Goal: Participate in discussion: Engage in conversation with other users on a specific topic

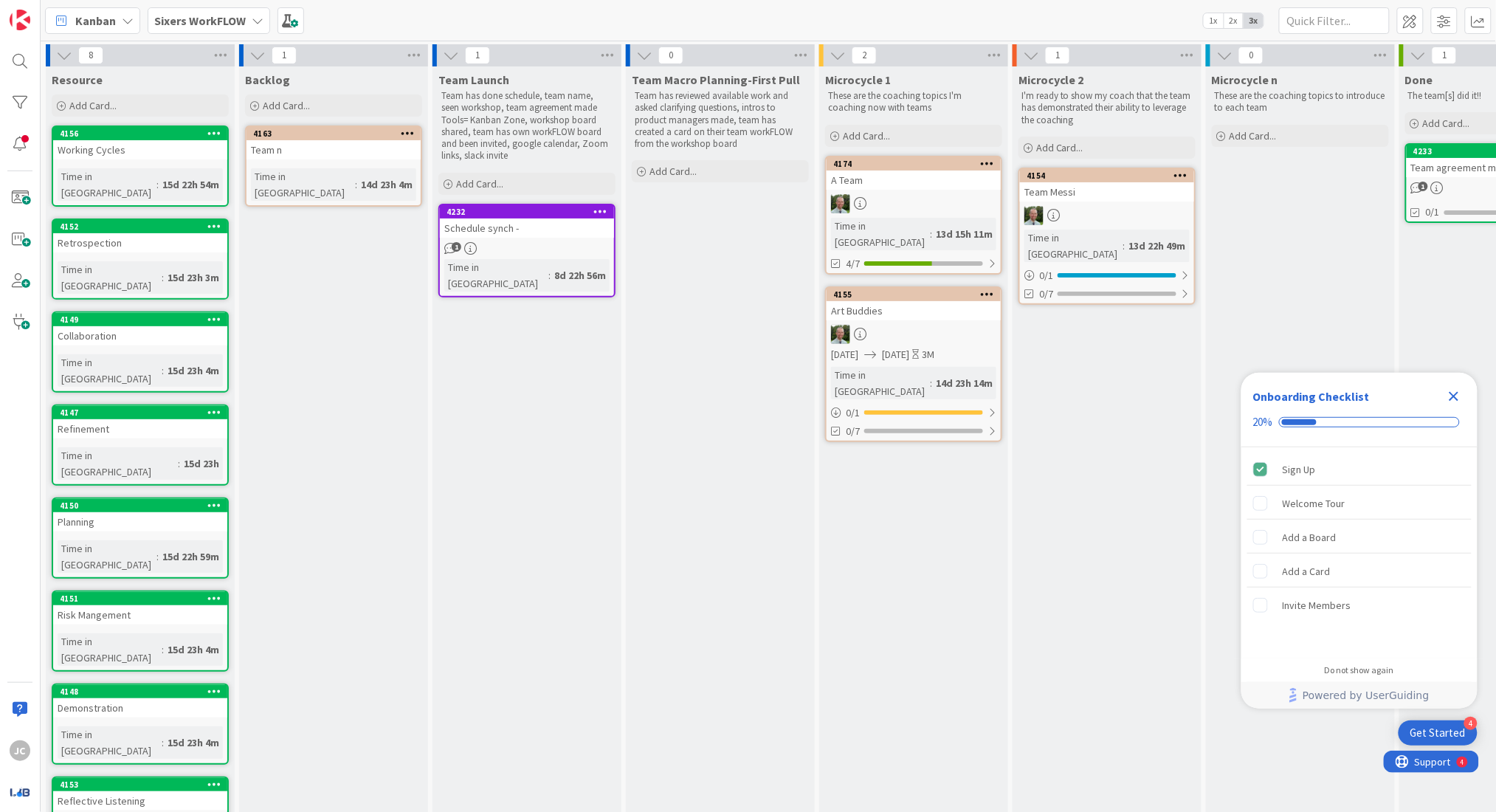
click at [228, 26] on b "Sixers WorkFLOW" at bounding box center [200, 21] width 92 height 14
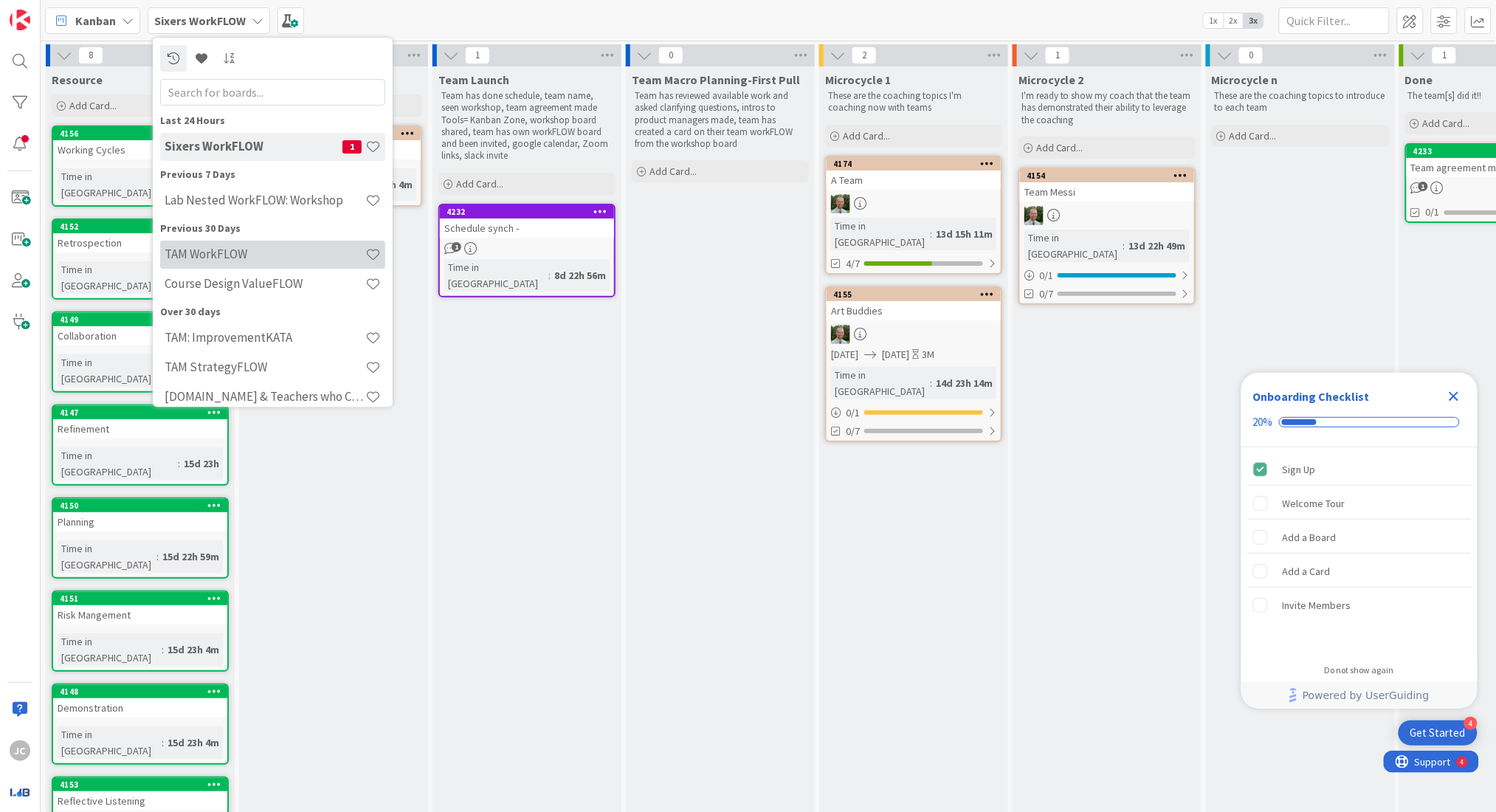
click at [248, 245] on div "TAM WorkFLOW" at bounding box center [273, 254] width 225 height 28
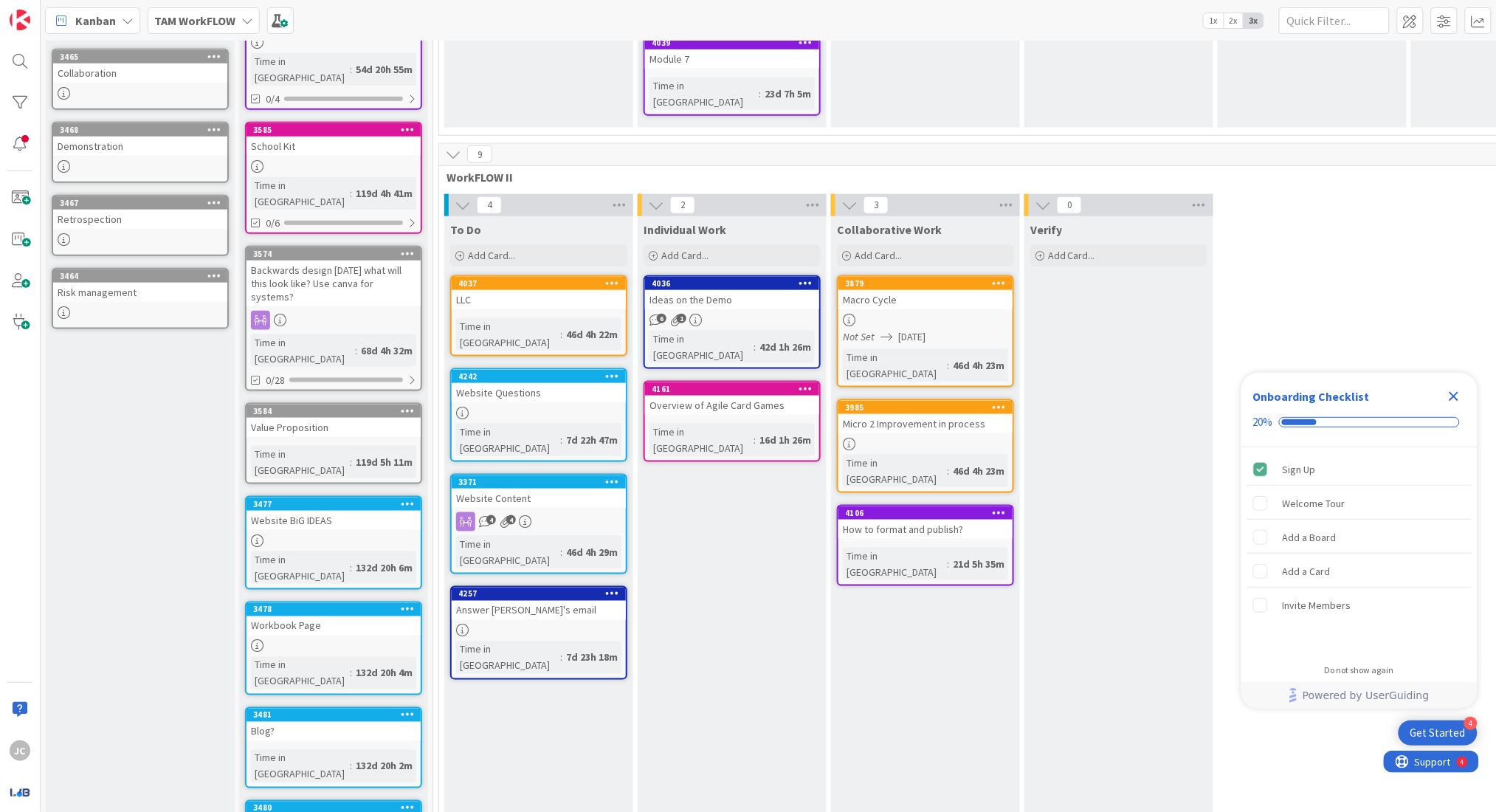
scroll to position [493, 0]
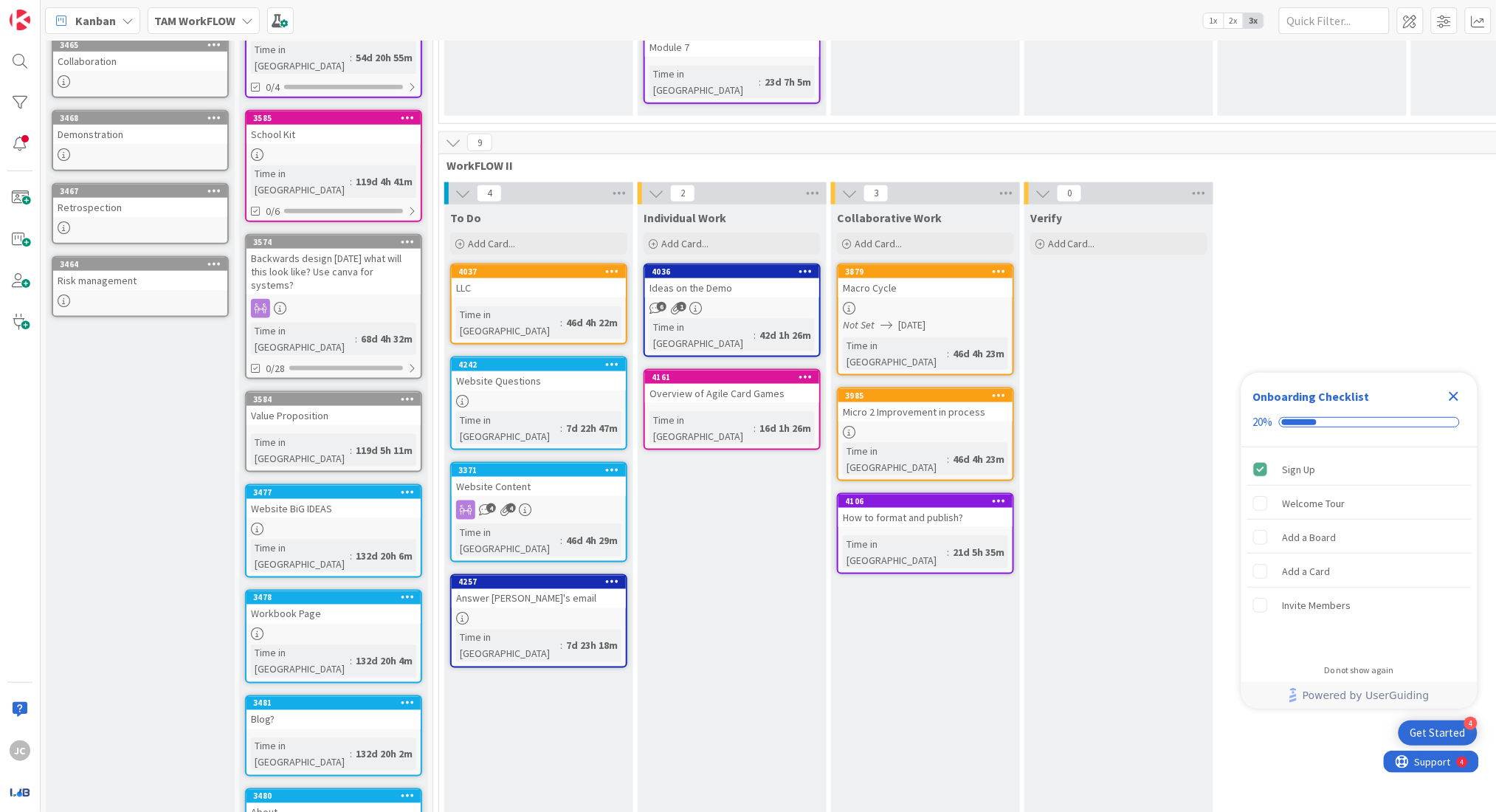
click at [1461, 392] on icon "Close Checklist" at bounding box center [1454, 396] width 18 height 18
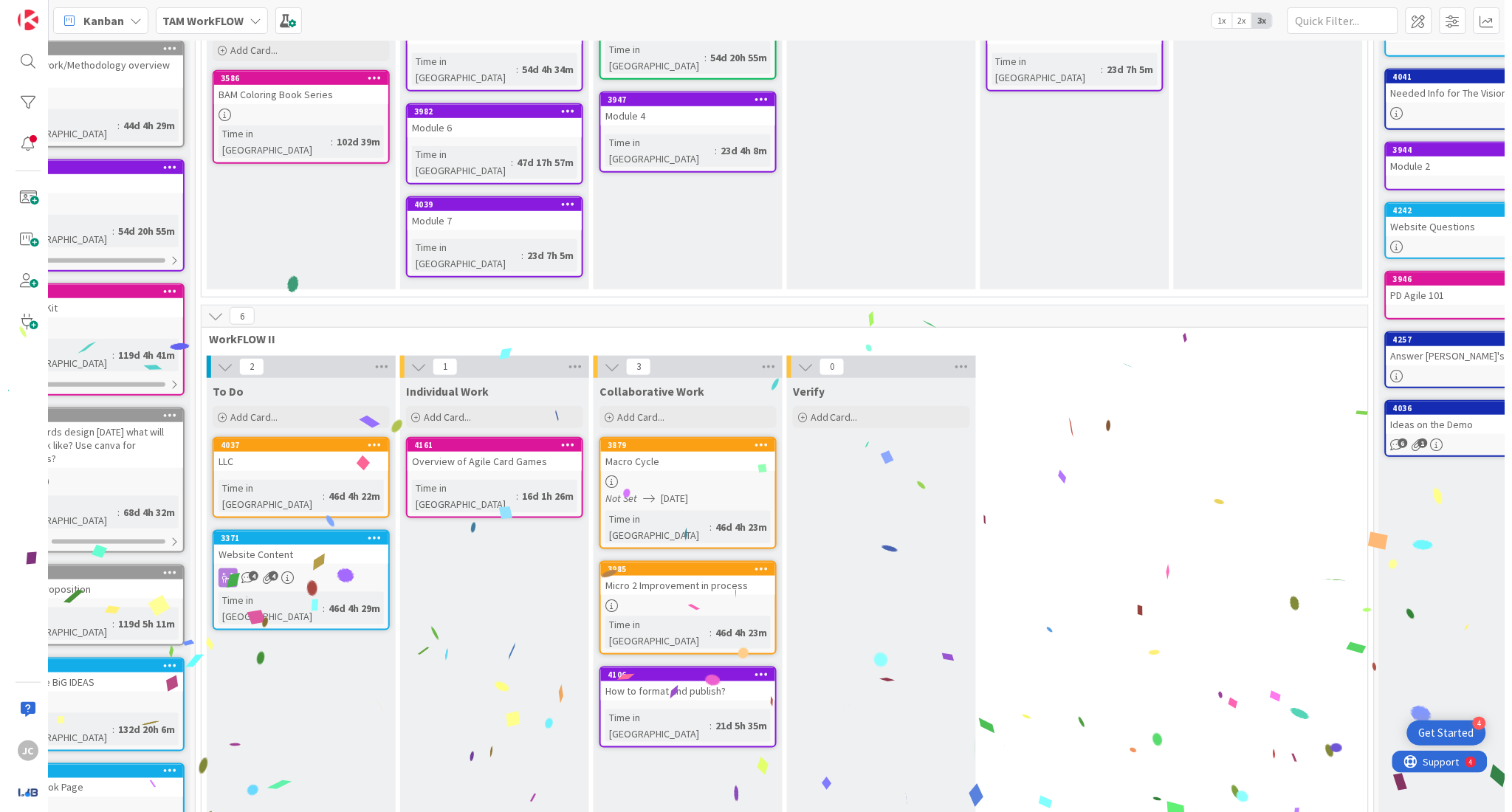
scroll to position [319, 160]
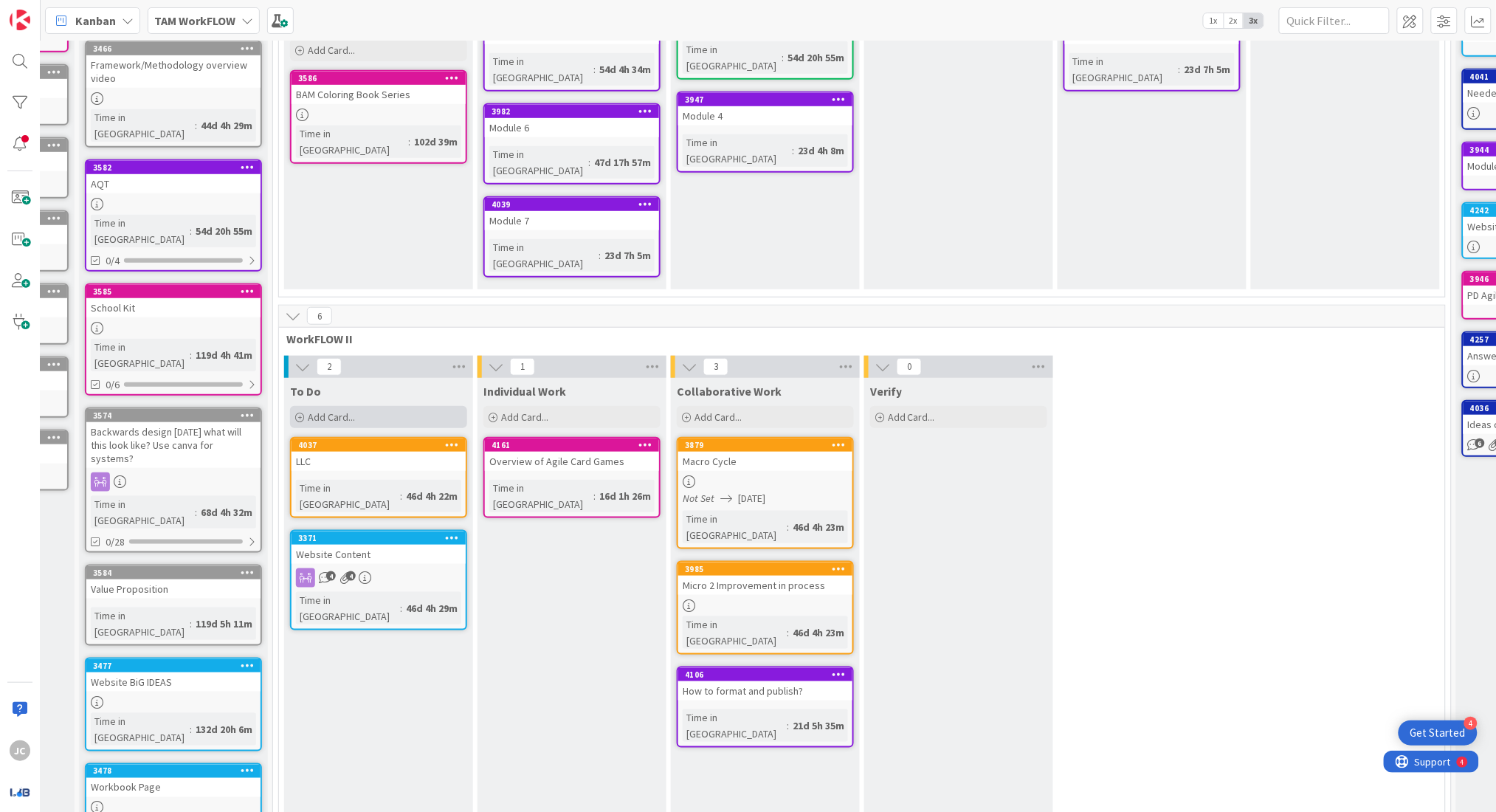
click at [396, 406] on div "Add Card..." at bounding box center [378, 417] width 177 height 23
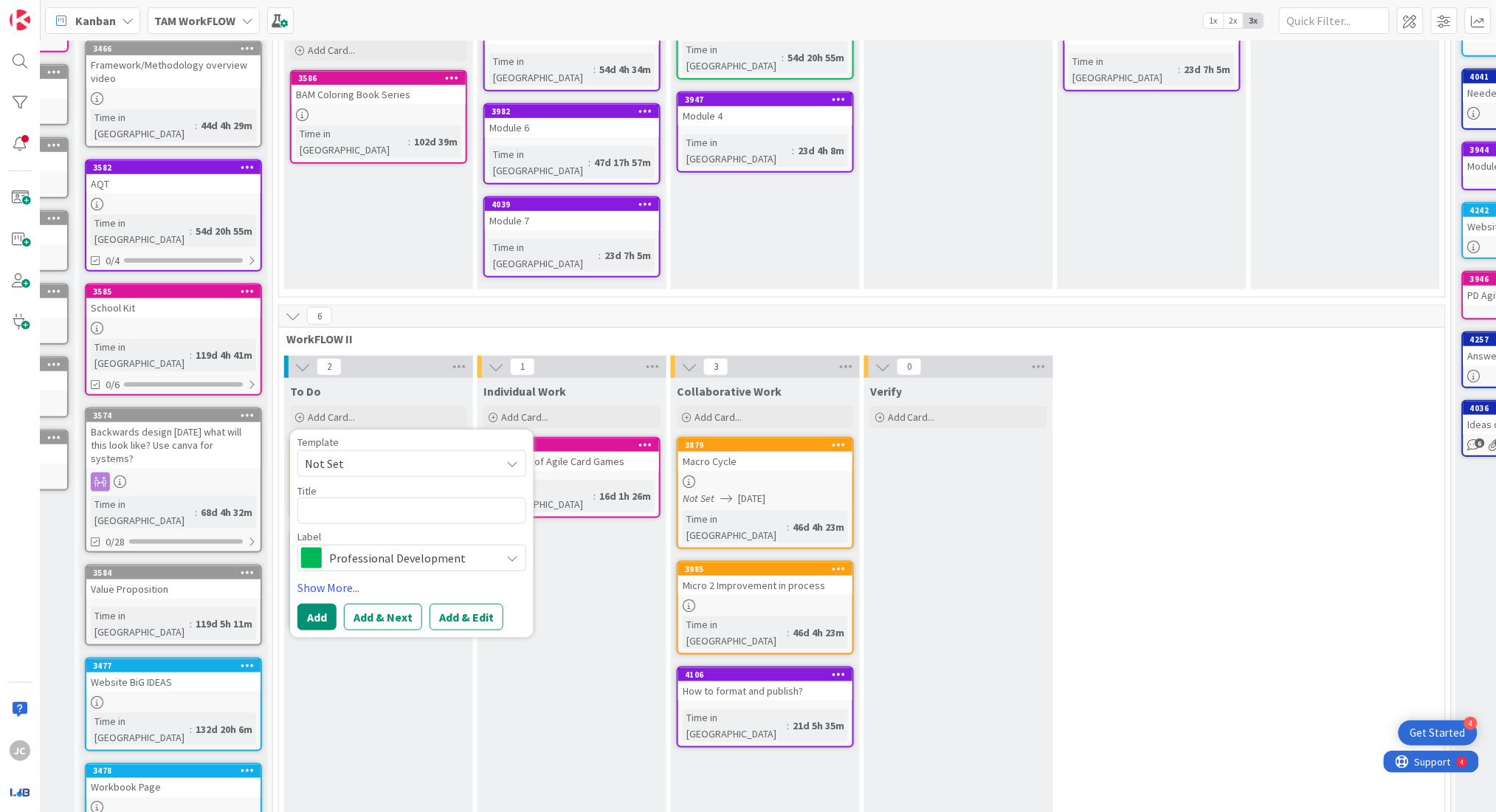
click at [369, 547] on span "Professional Development" at bounding box center [411, 558] width 164 height 21
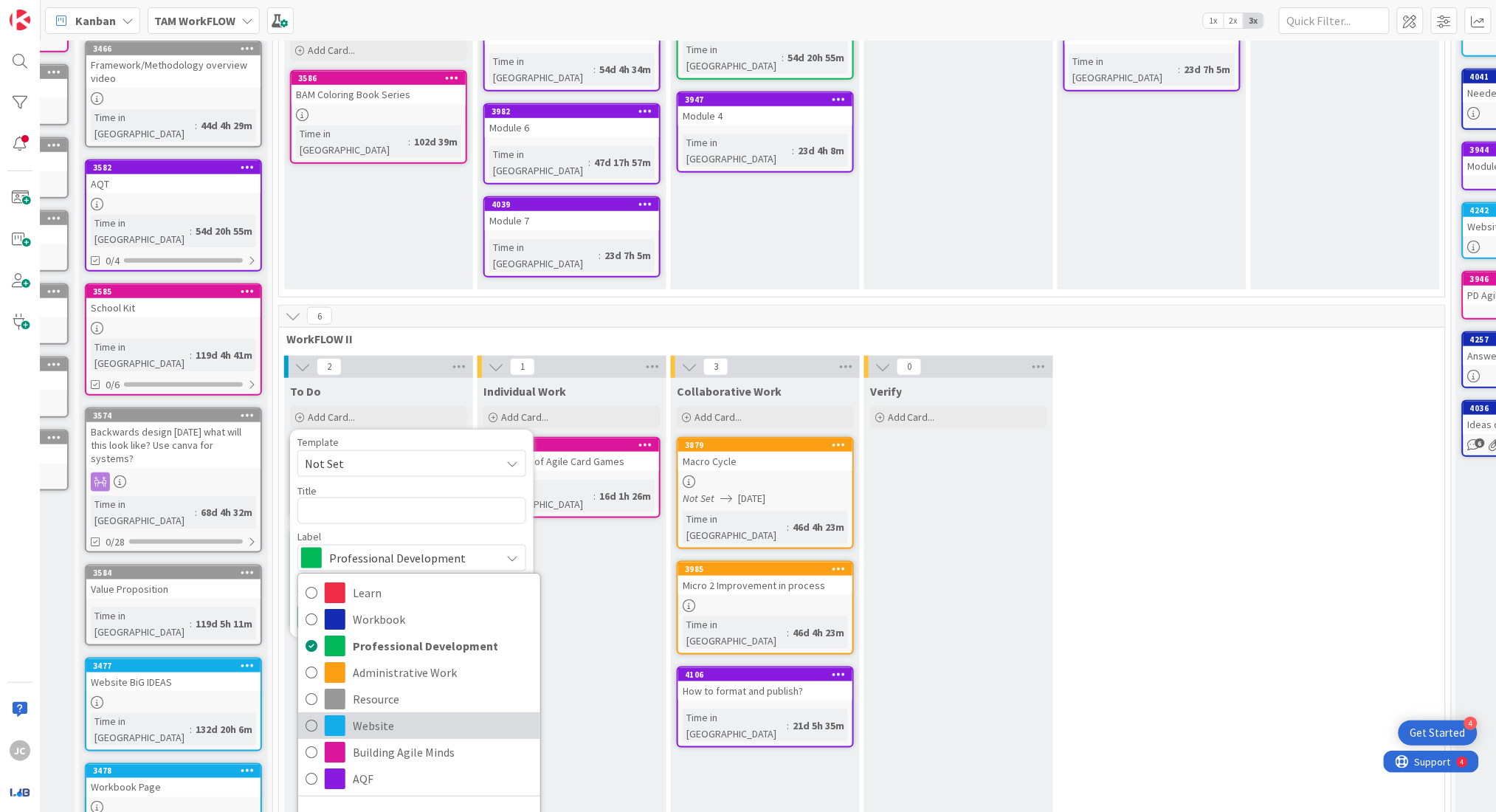
click at [393, 715] on span "Website" at bounding box center [443, 726] width 180 height 23
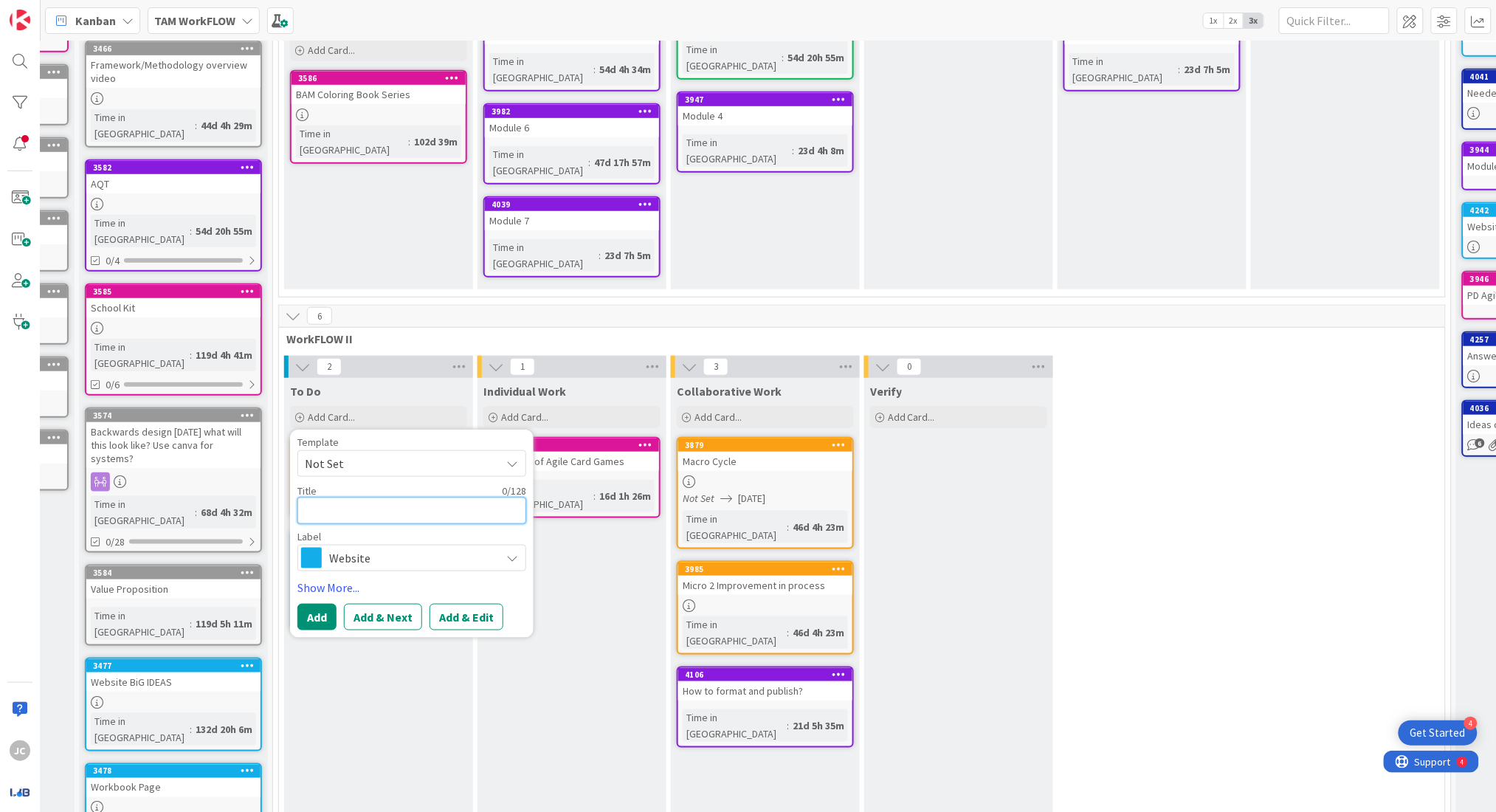
click at [373, 497] on textarea at bounding box center [412, 510] width 229 height 27
type textarea "x"
type textarea "F"
type textarea "x"
type textarea "Fe"
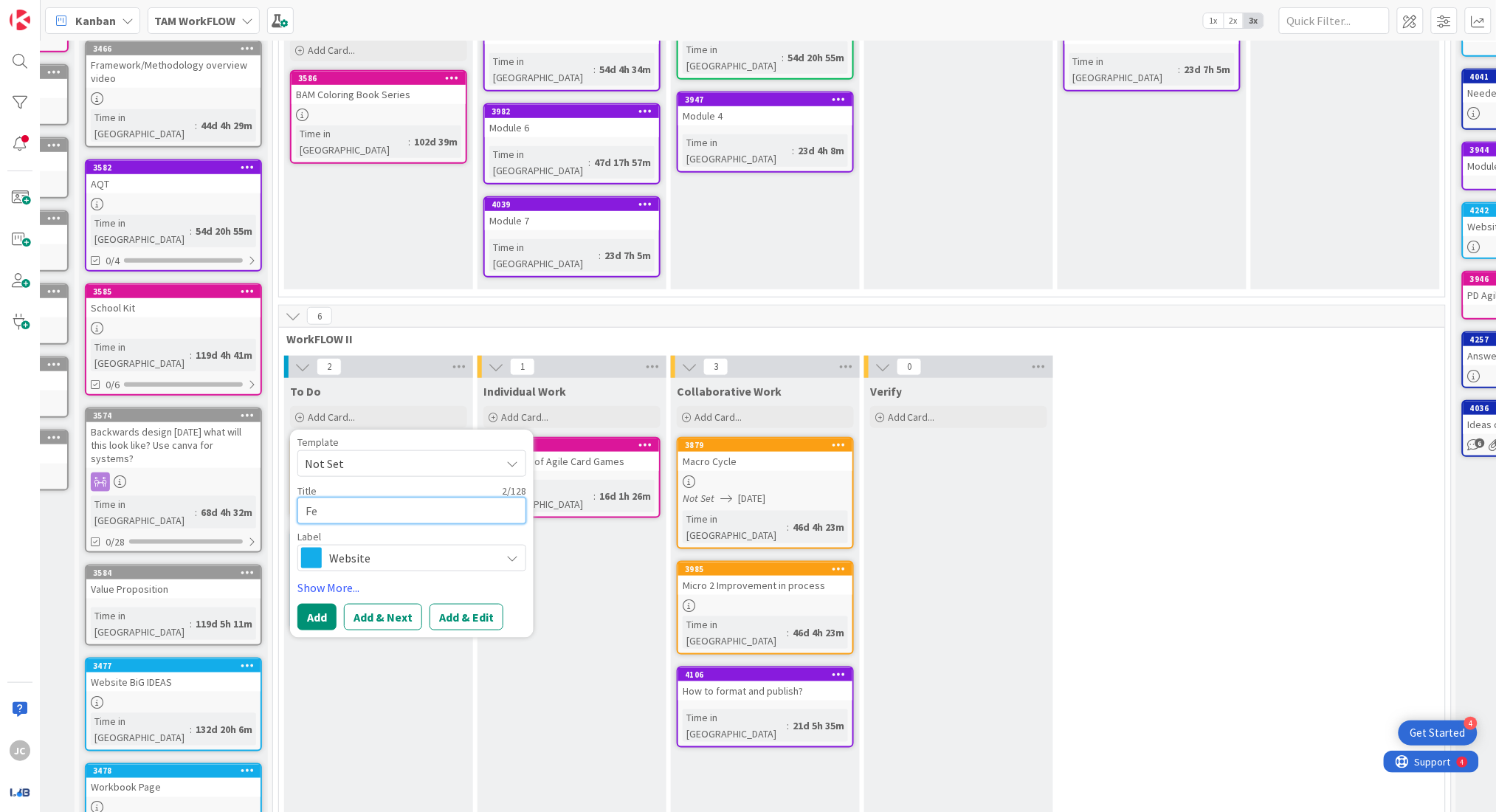
type textarea "x"
type textarea "Fee"
type textarea "x"
type textarea "Feed"
type textarea "x"
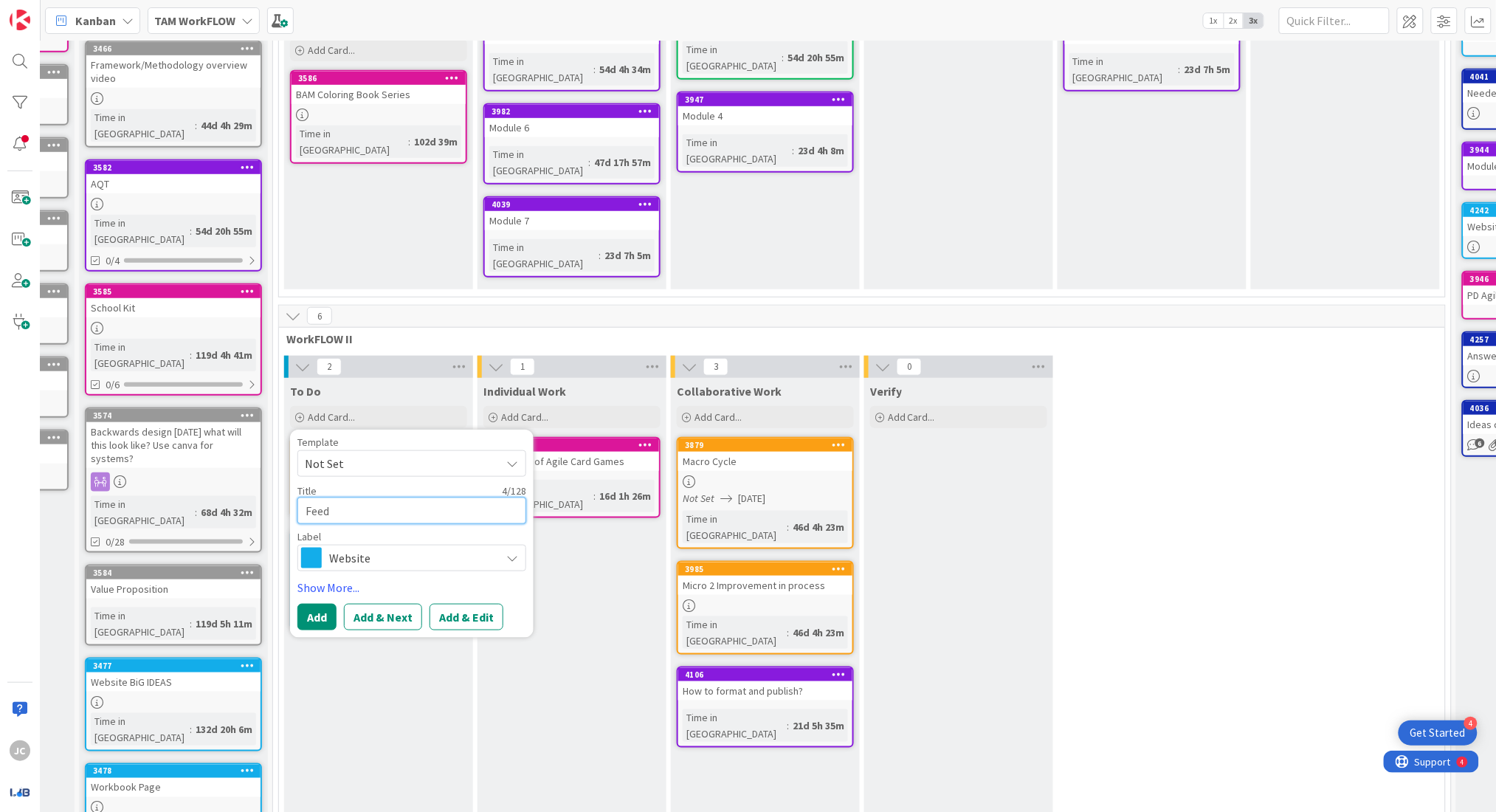
type textarea "Feedb"
type textarea "x"
type textarea "Feedba"
type textarea "x"
type textarea "Feedbac"
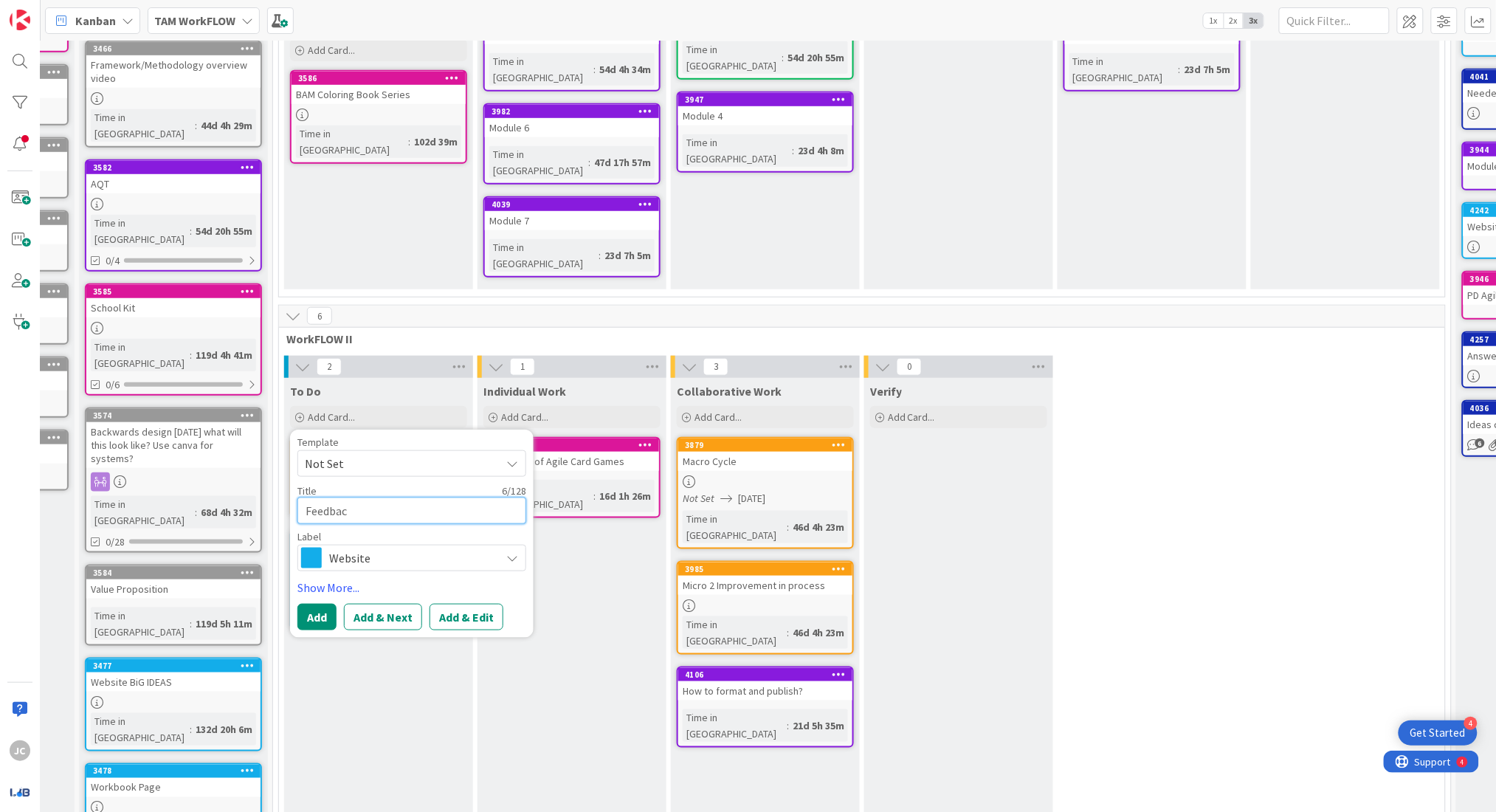
type textarea "x"
type textarea "Feedback"
type textarea "x"
type textarea "Feedback"
type textarea "x"
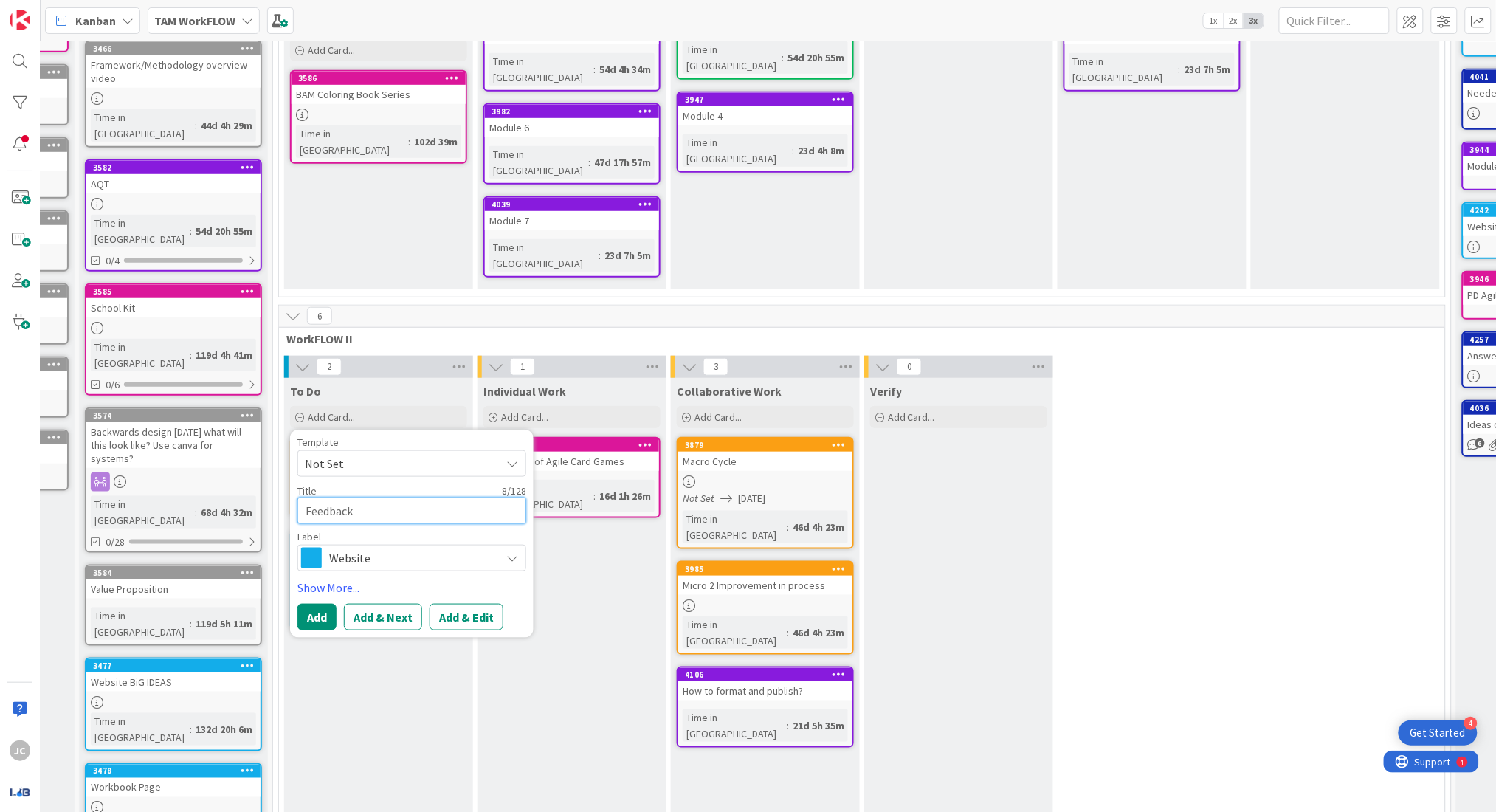
type textarea "Feedback f"
type textarea "x"
type textarea "Feedback fo"
type textarea "x"
type textarea "Feedback for"
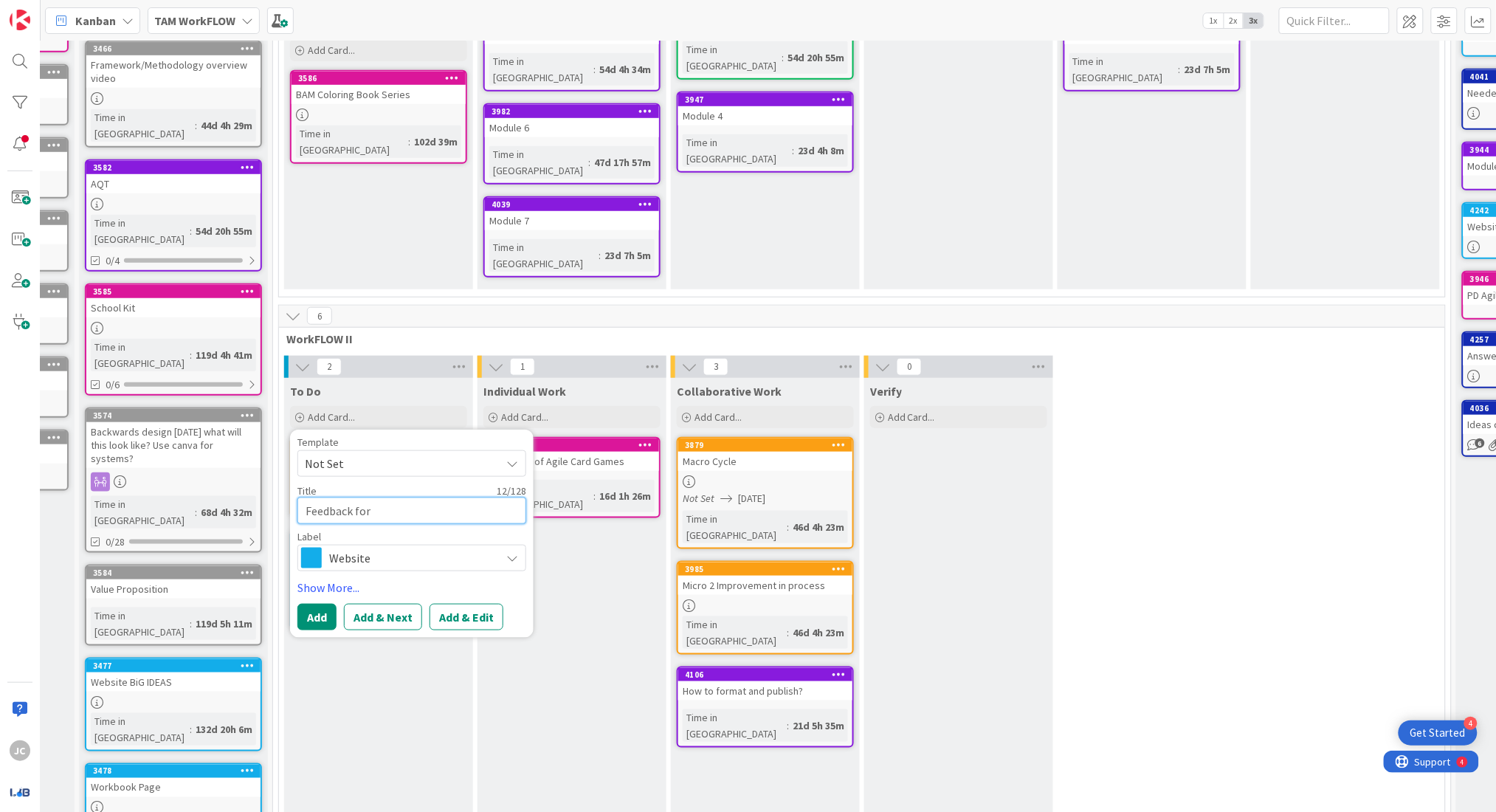
type textarea "x"
type textarea "Feedback for"
type textarea "x"
type textarea "Feedback for T"
type textarea "x"
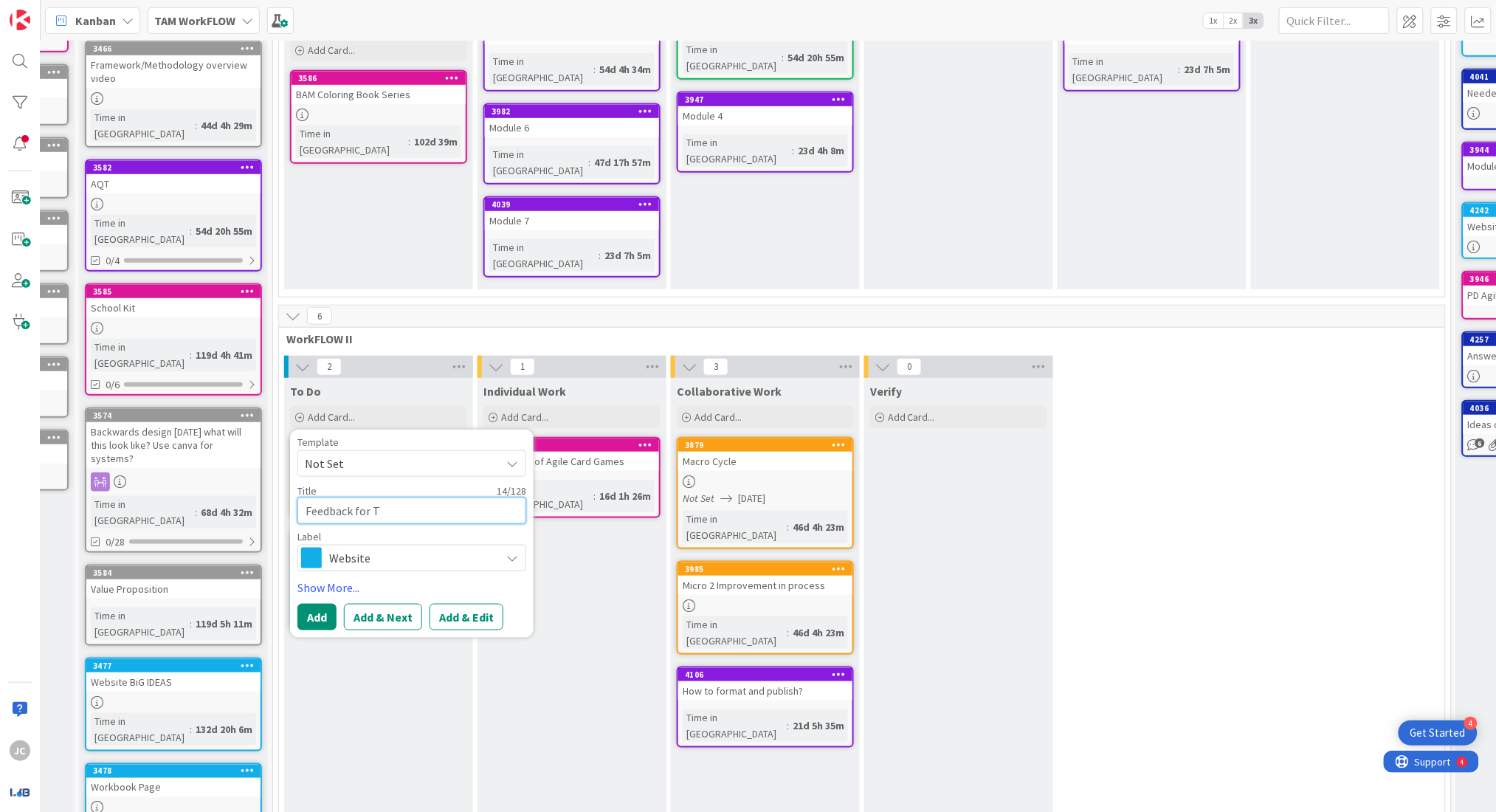
type textarea "Feedback for Te"
type textarea "x"
type textarea "Feedback for Tea"
type textarea "x"
type textarea "Feedback for Team"
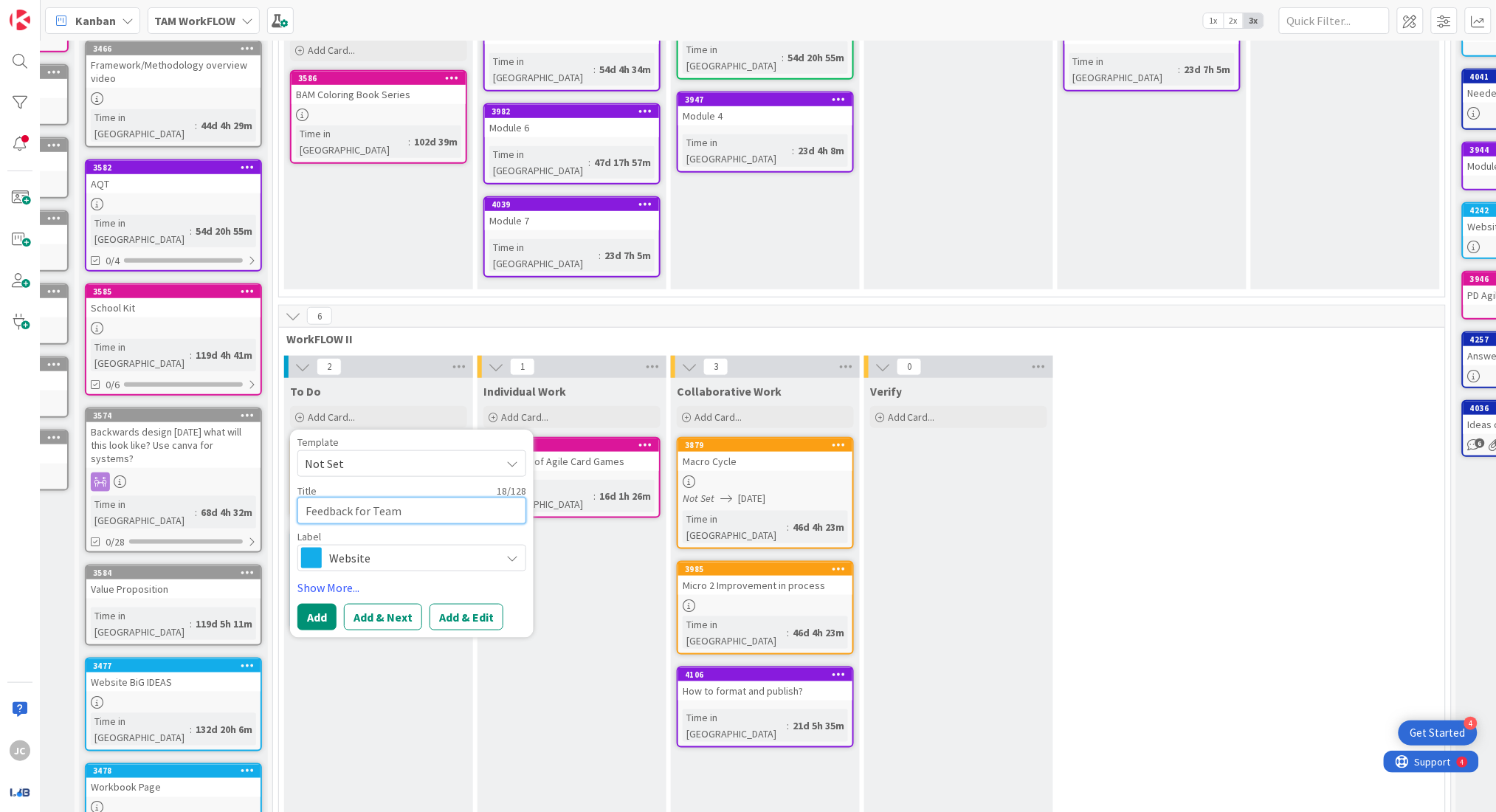
type textarea "x"
type textarea "Feedback for Team T"
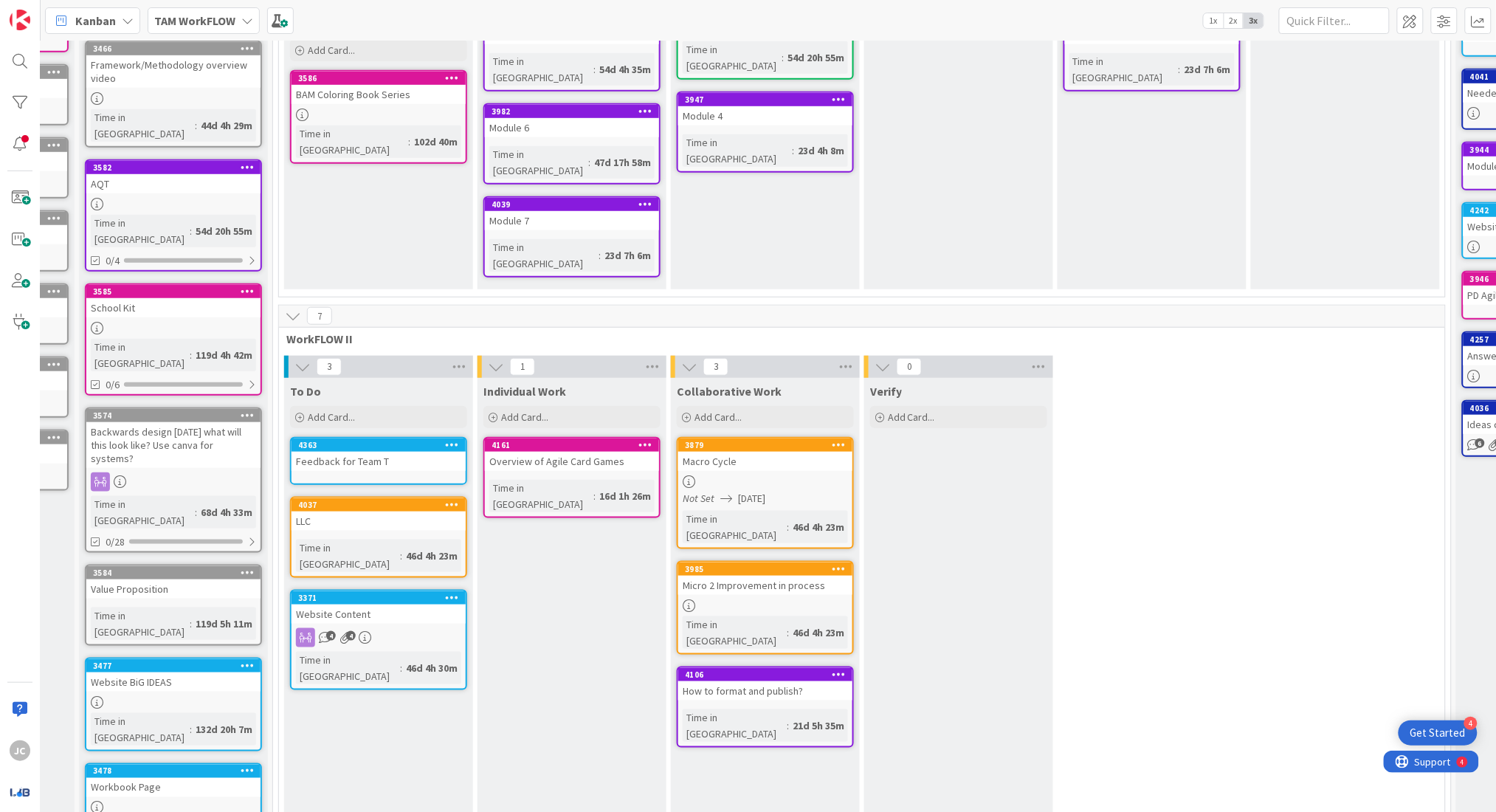
click at [391, 451] on div "Feedback for Team T" at bounding box center [378, 461] width 174 height 19
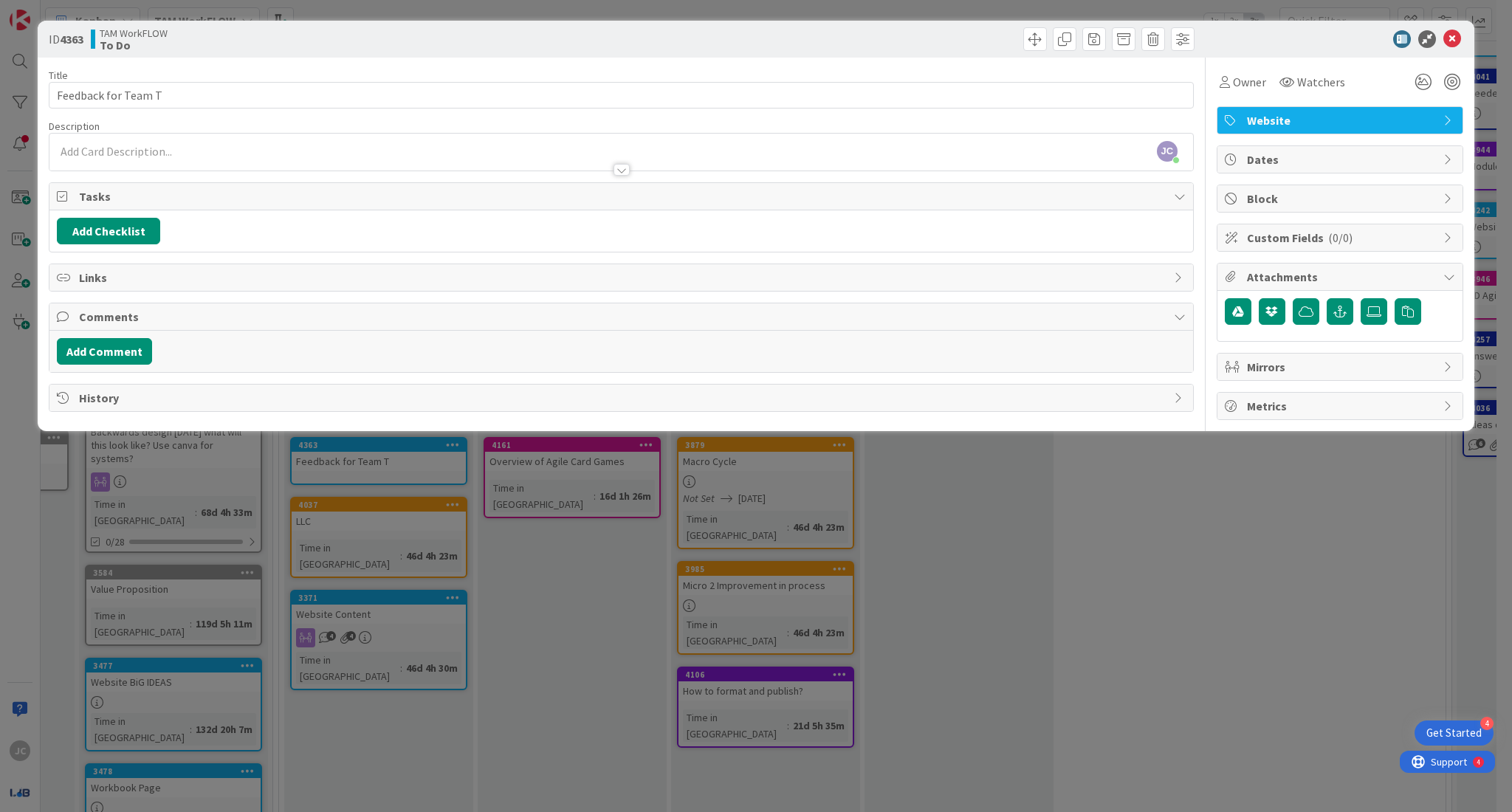
click at [547, 142] on div "[PERSON_NAME] just joined" at bounding box center [621, 152] width 1143 height 37
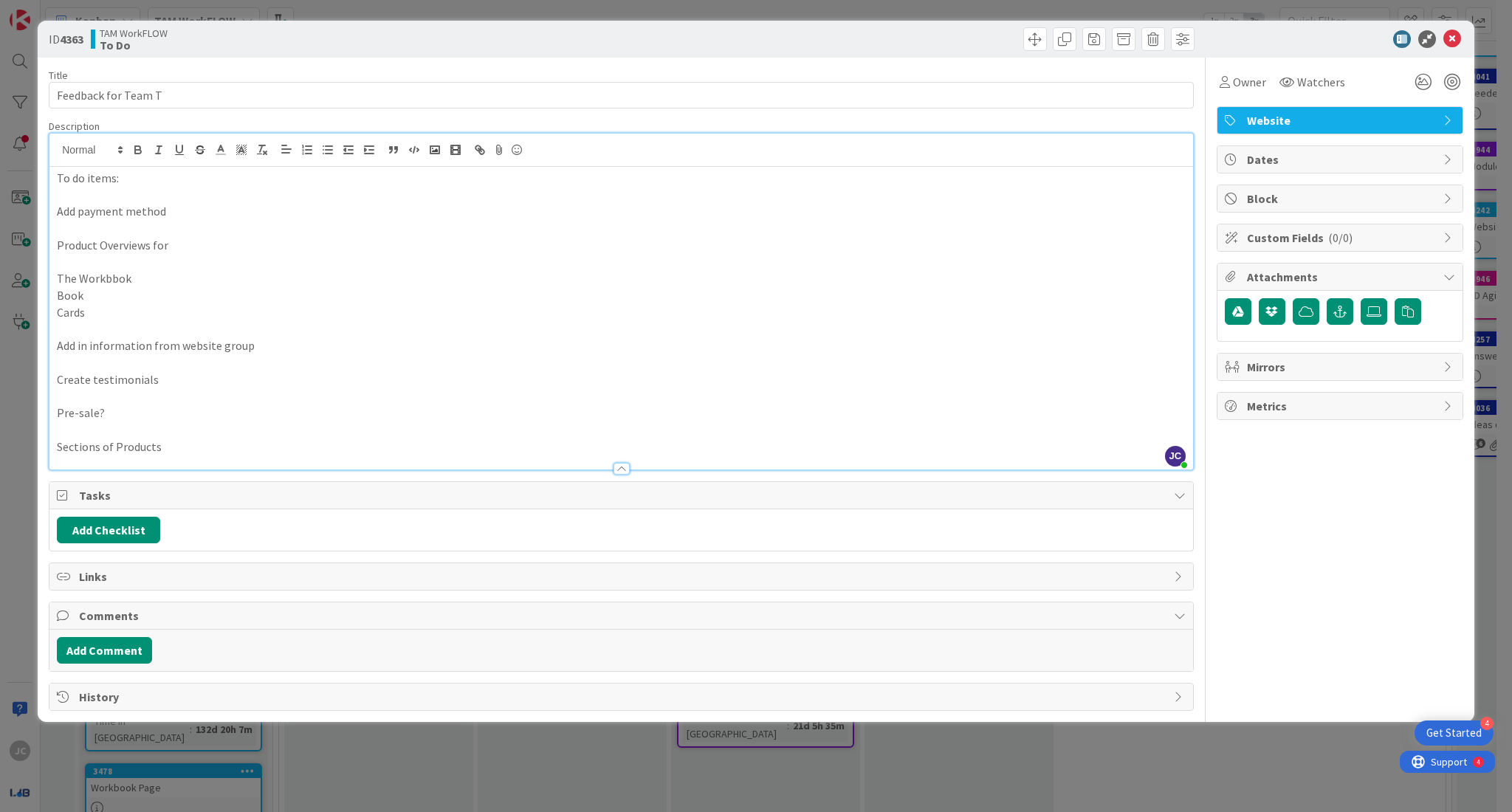
click at [167, 449] on p "Sections of Products" at bounding box center [622, 447] width 1129 height 17
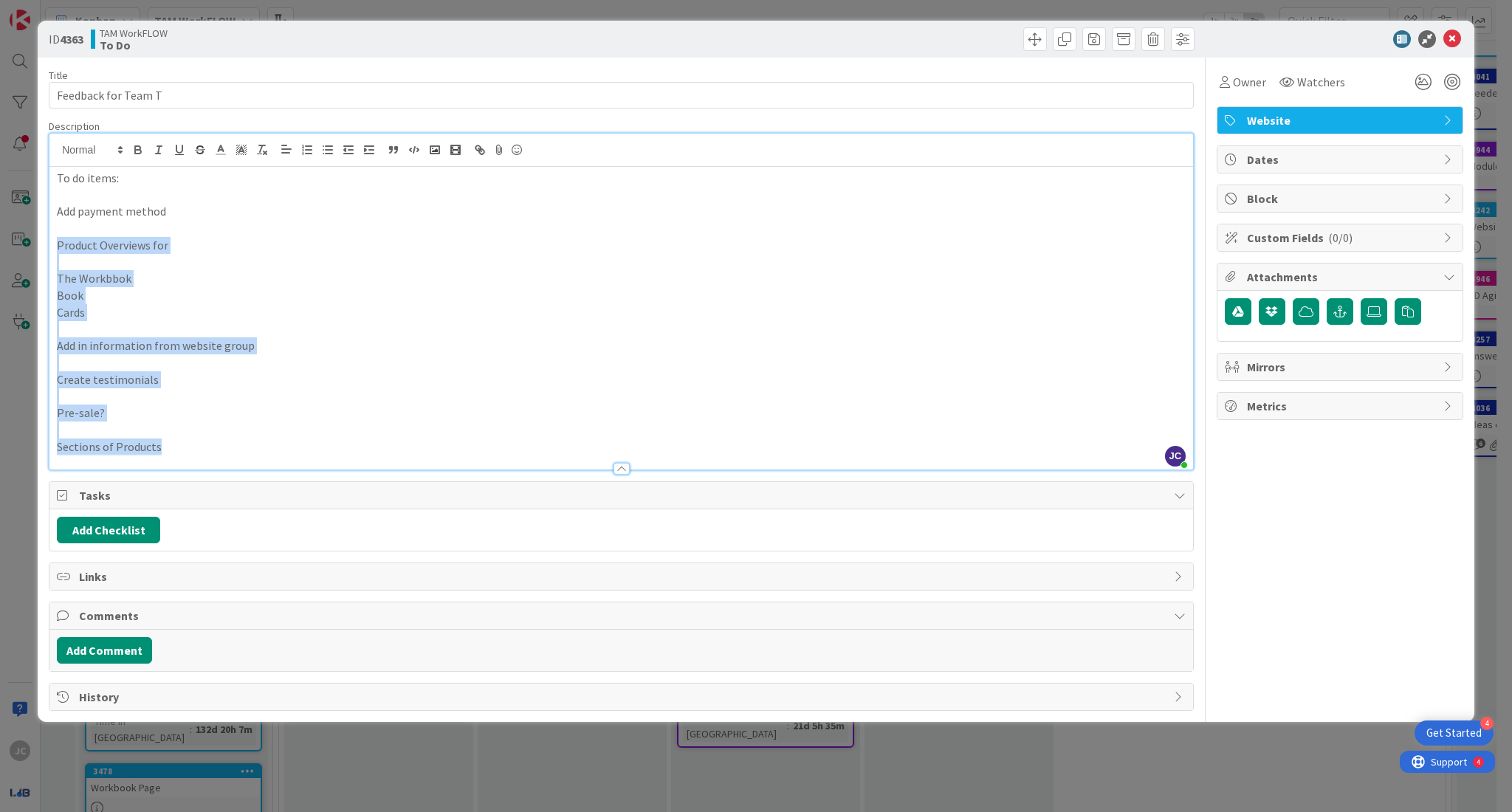
drag, startPoint x: 167, startPoint y: 449, endPoint x: 48, endPoint y: 247, distance: 234.4
click at [48, 247] on div "ID 4363 TAM WorkFLOW To Do Title 19 / 128 Feedback for Team T Description [PERS…" at bounding box center [756, 371] width 1436 height 701
copy div "Product Overviews for The Workbbok Book Cards Add in information from website g…"
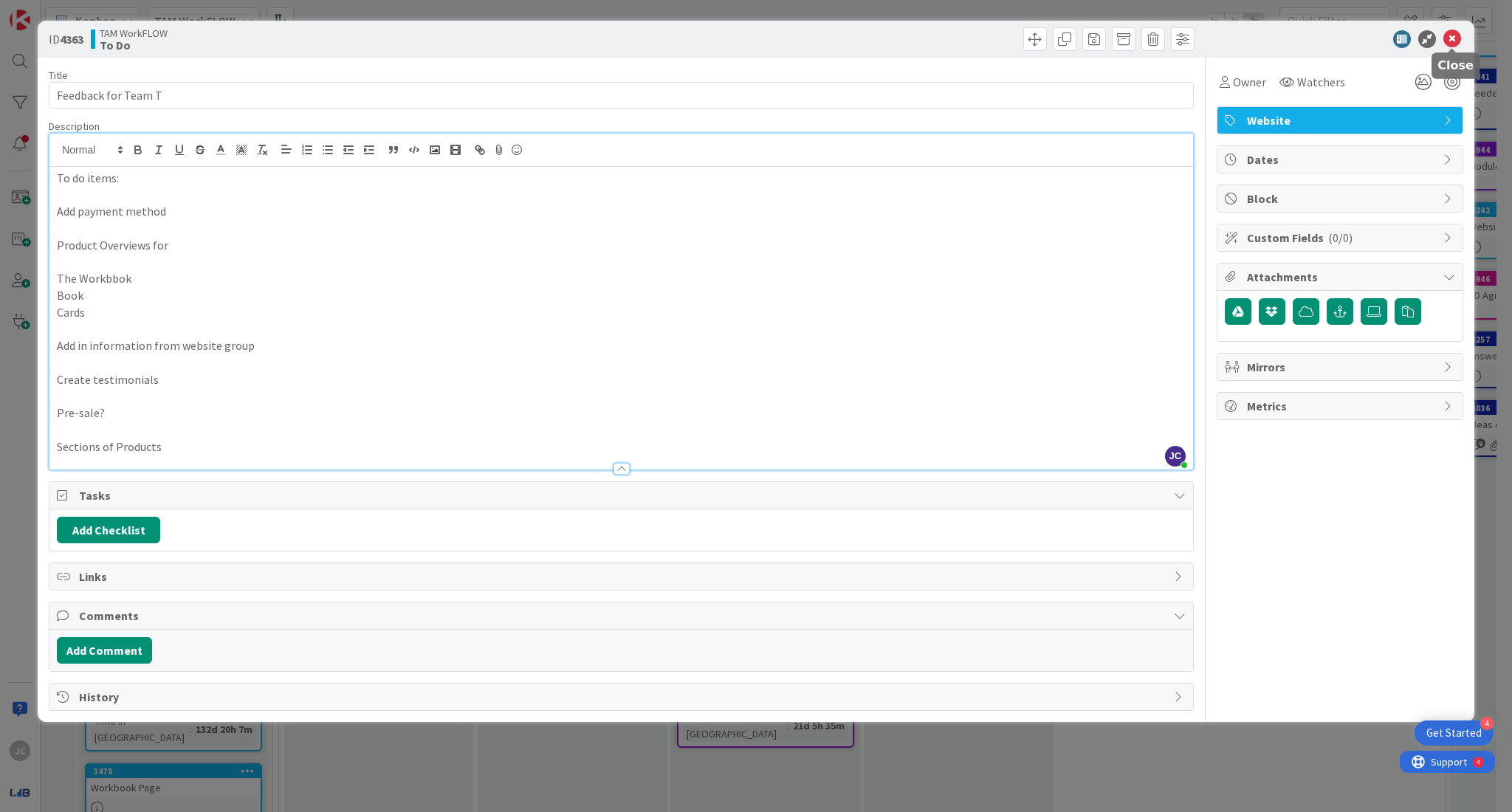
click at [1460, 41] on icon at bounding box center [1452, 39] width 18 height 18
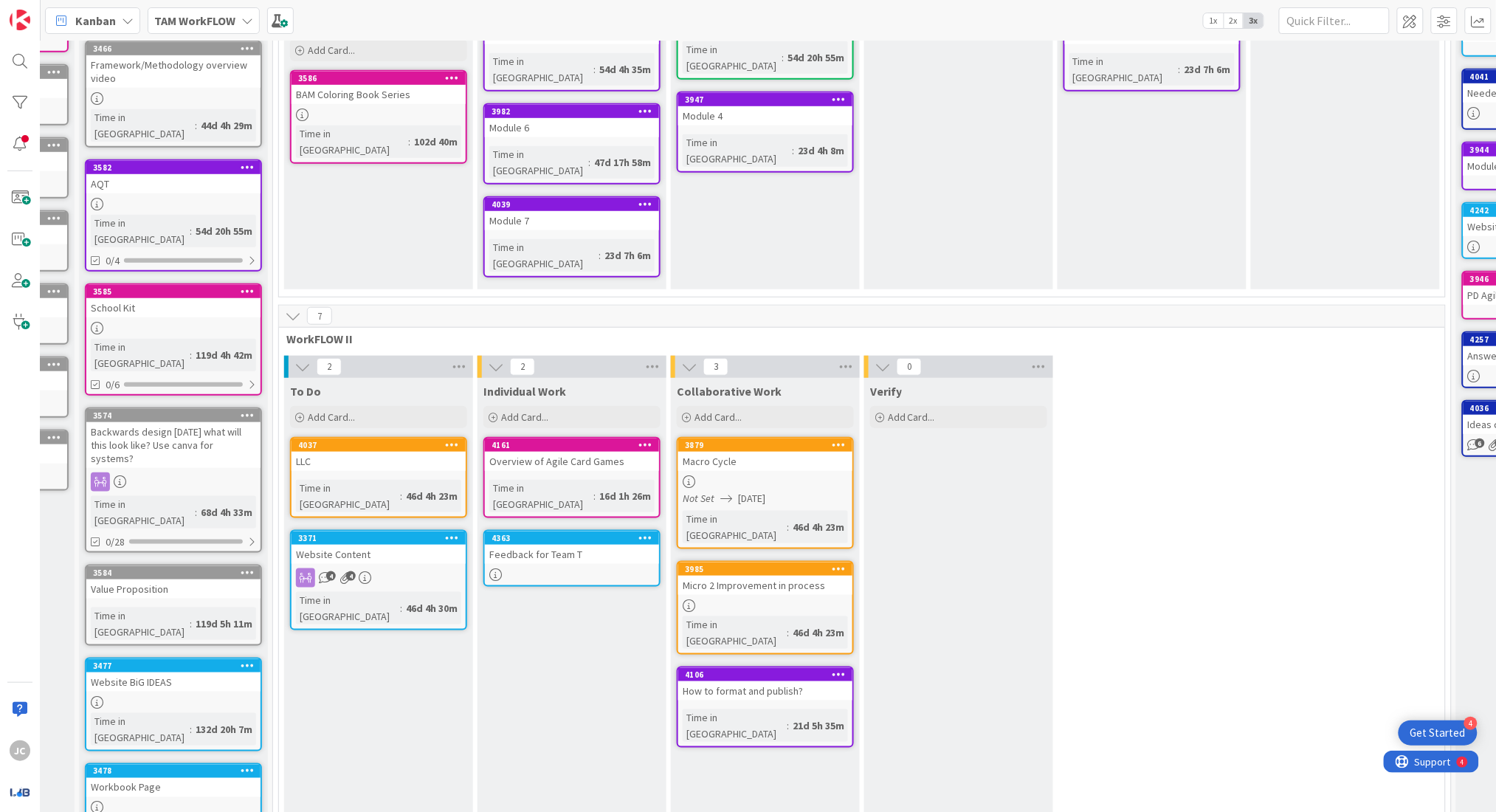
click at [565, 545] on div "Feedback for Team T" at bounding box center [571, 554] width 174 height 19
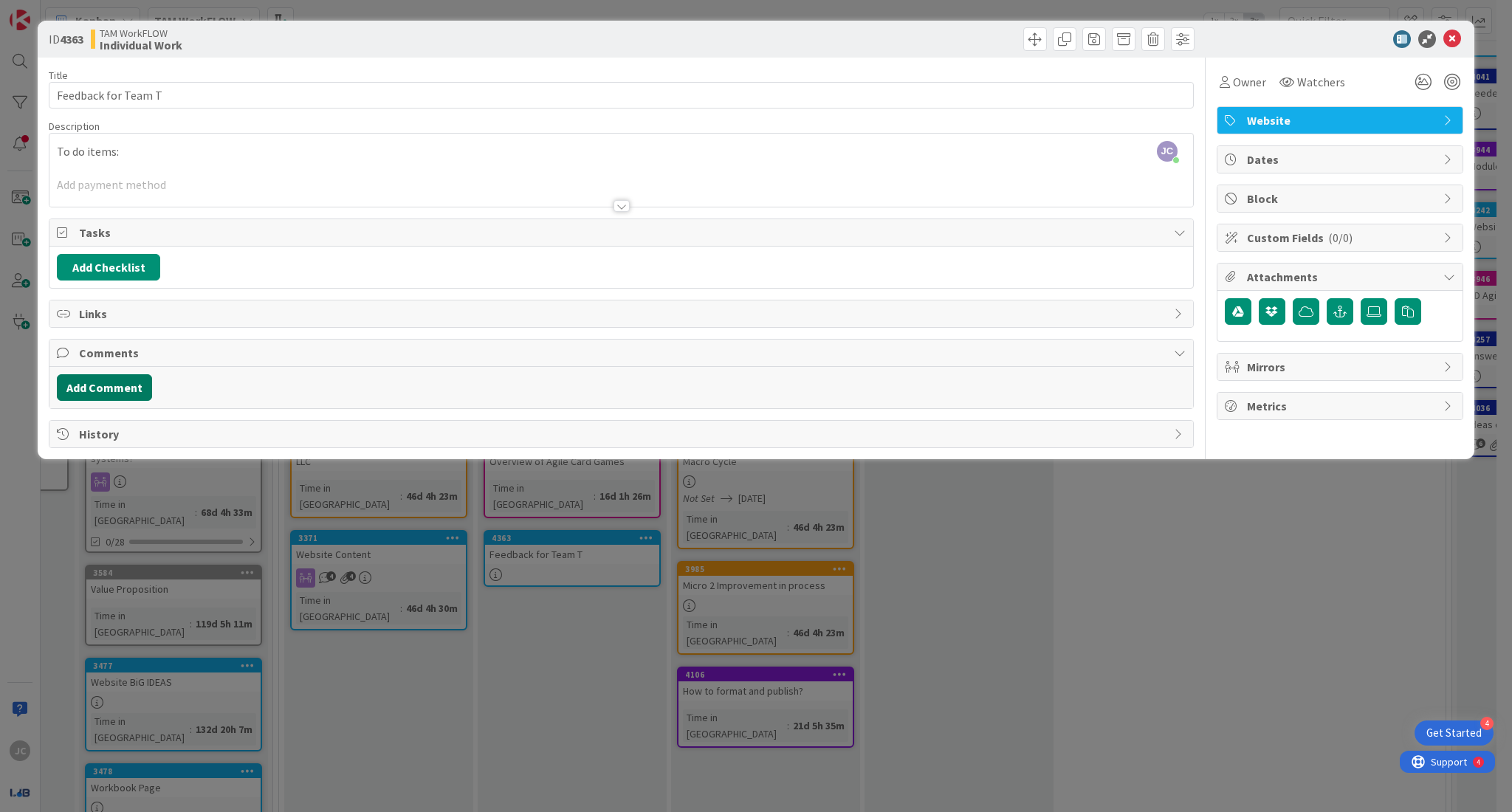
click at [114, 389] on button "Add Comment" at bounding box center [105, 387] width 95 height 27
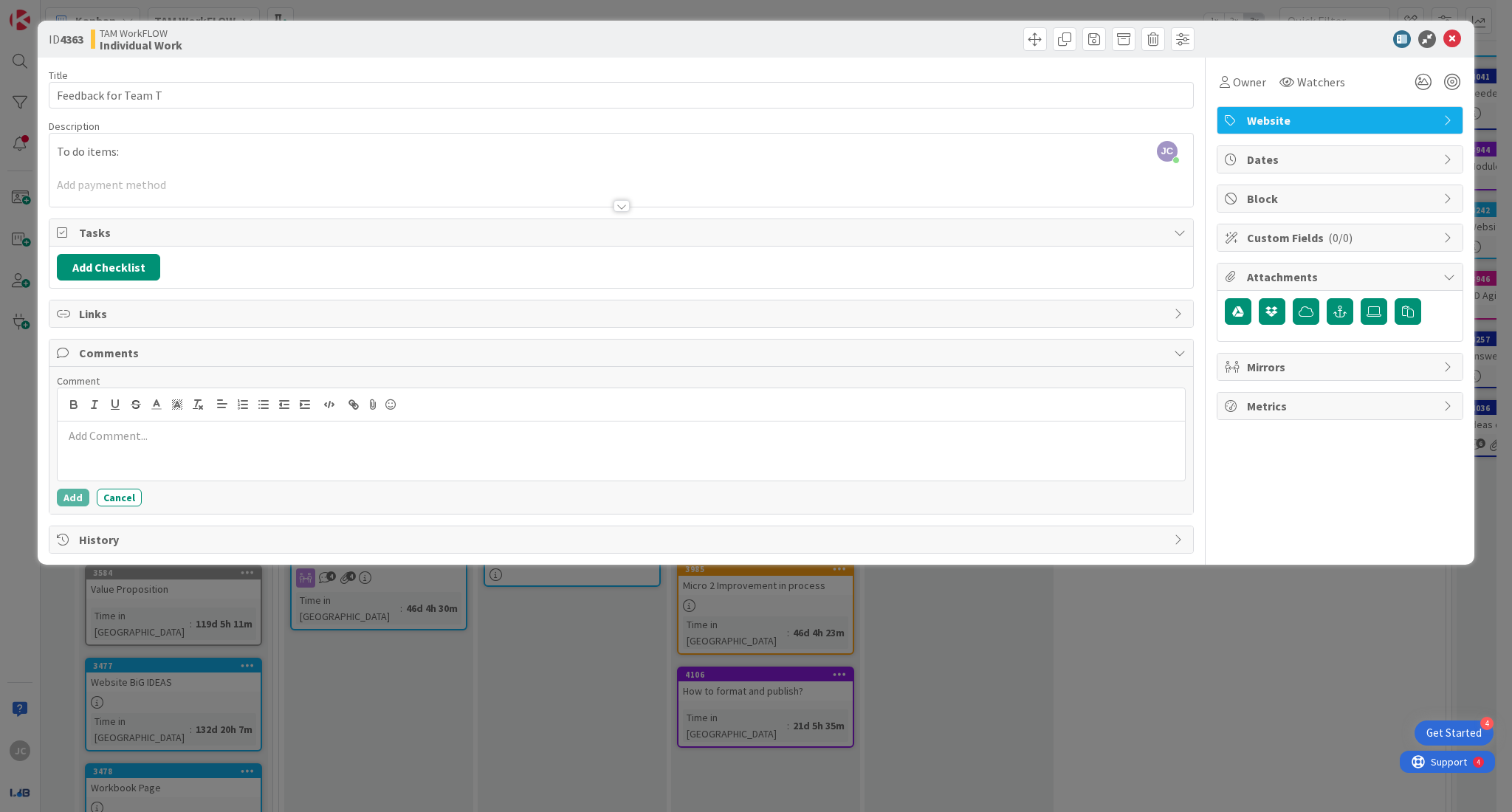
click at [165, 450] on div at bounding box center [622, 451] width 1127 height 59
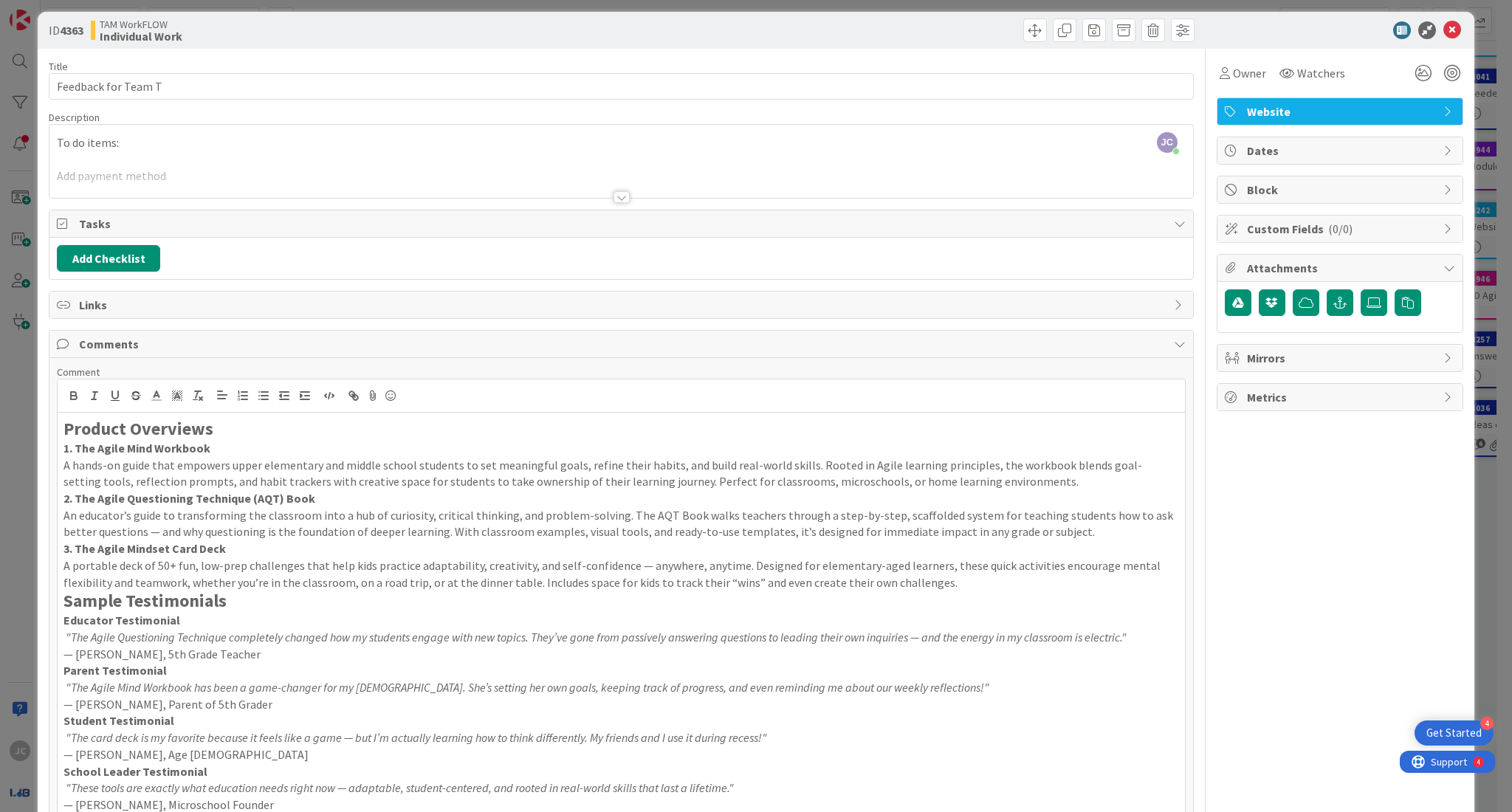
scroll to position [121, 0]
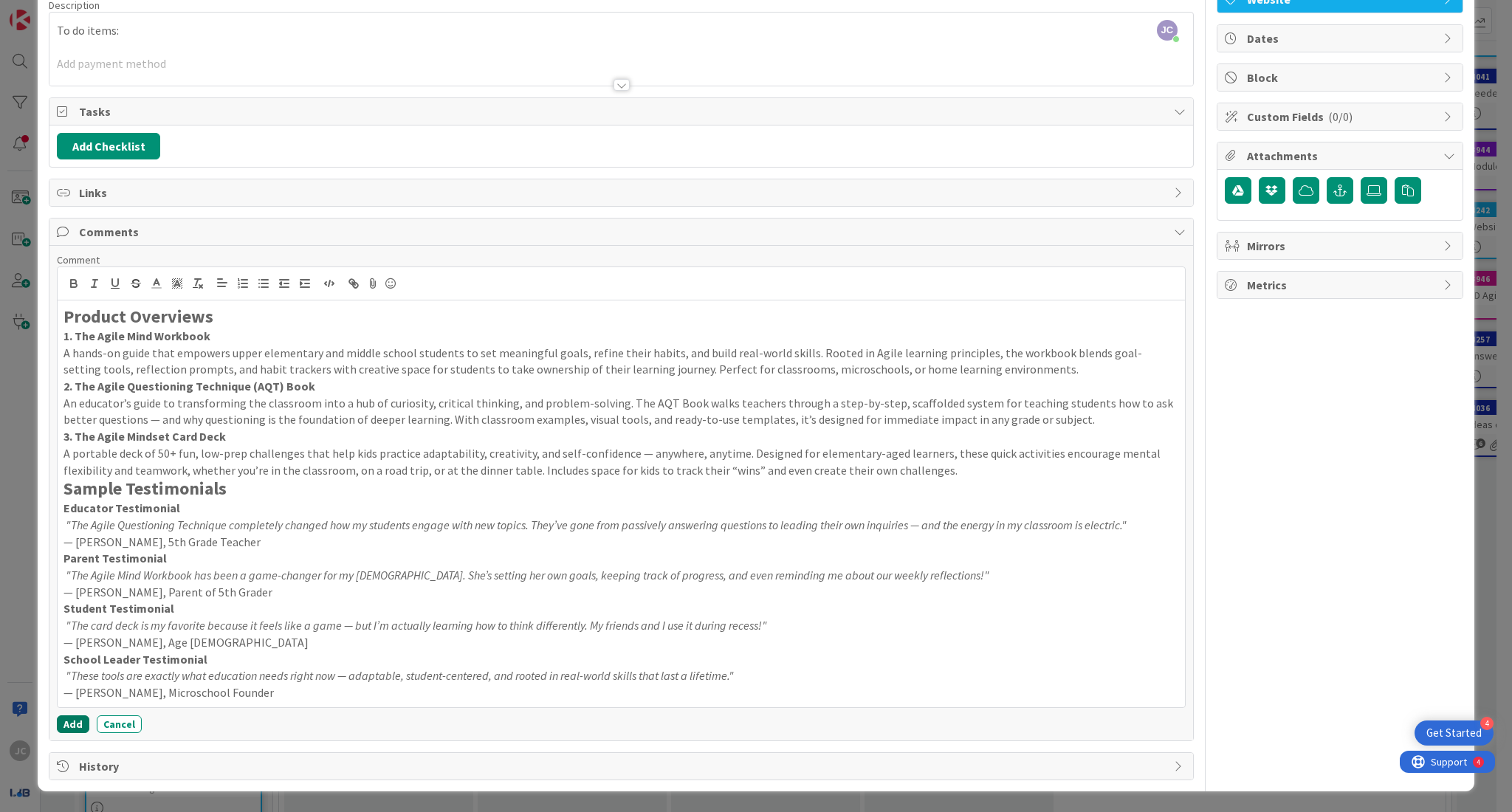
click at [60, 723] on button "Add" at bounding box center [73, 724] width 32 height 18
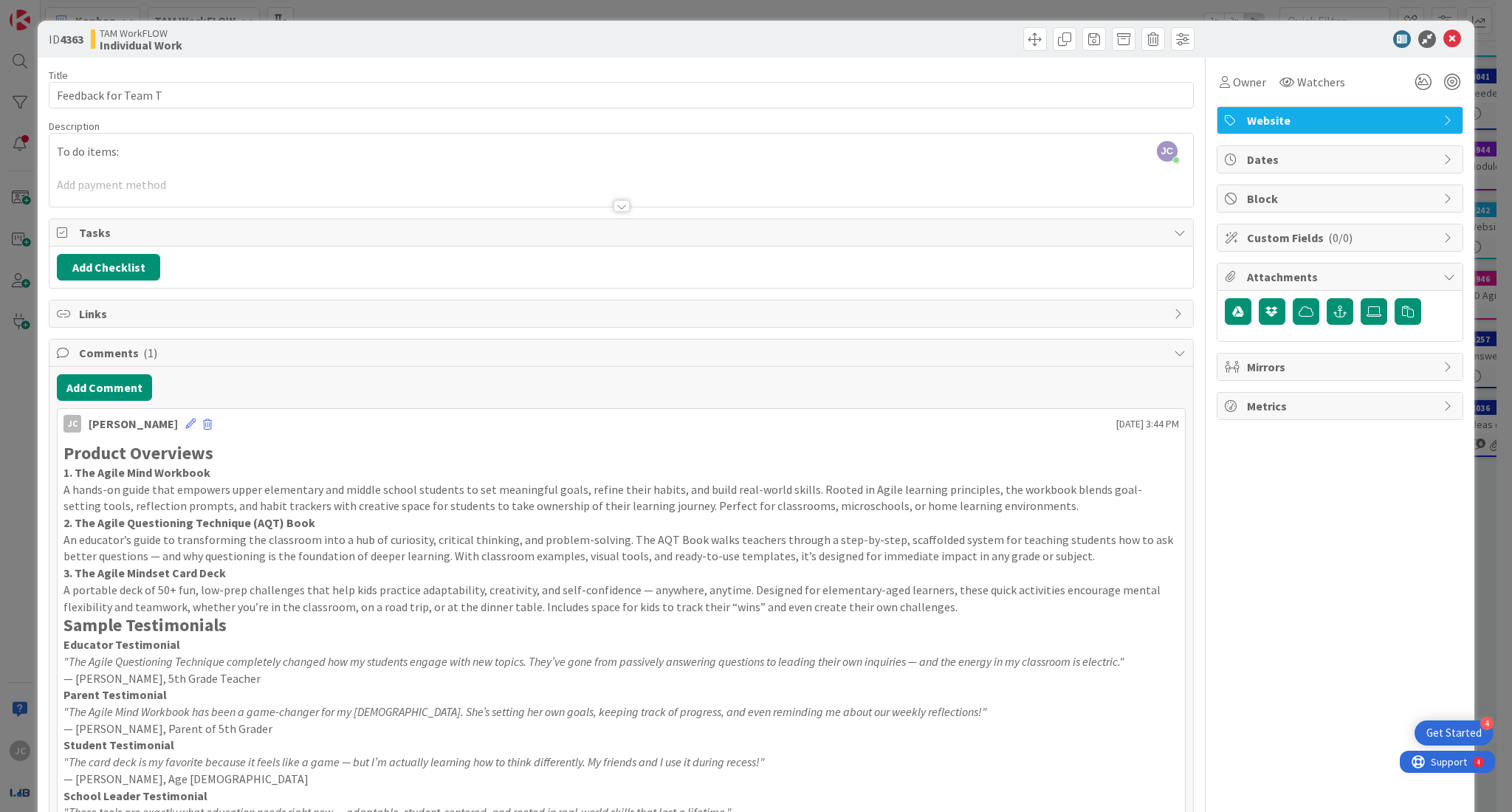
scroll to position [138, 0]
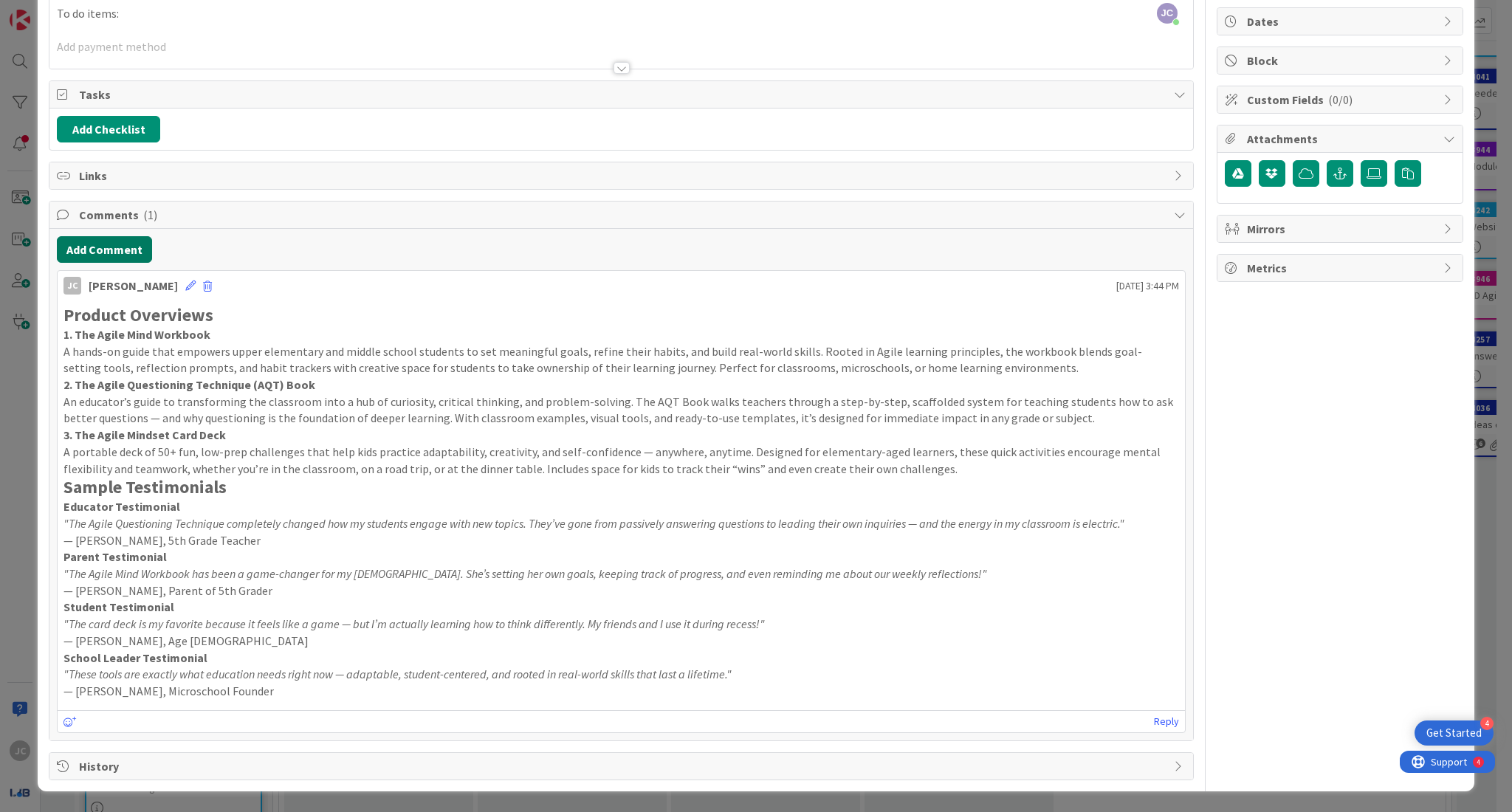
click at [133, 248] on button "Add Comment" at bounding box center [105, 249] width 95 height 27
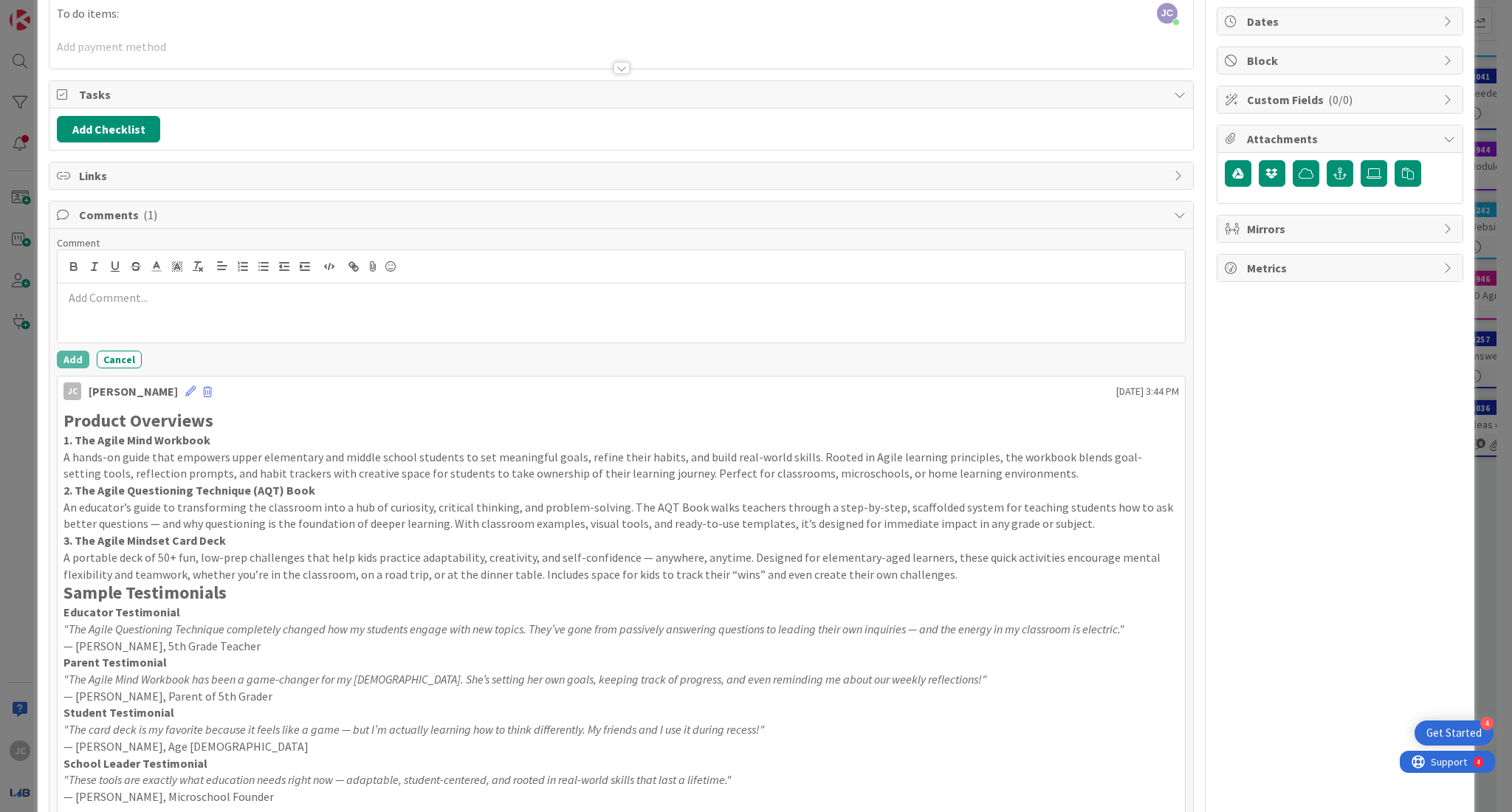
click at [168, 299] on p at bounding box center [622, 297] width 1116 height 17
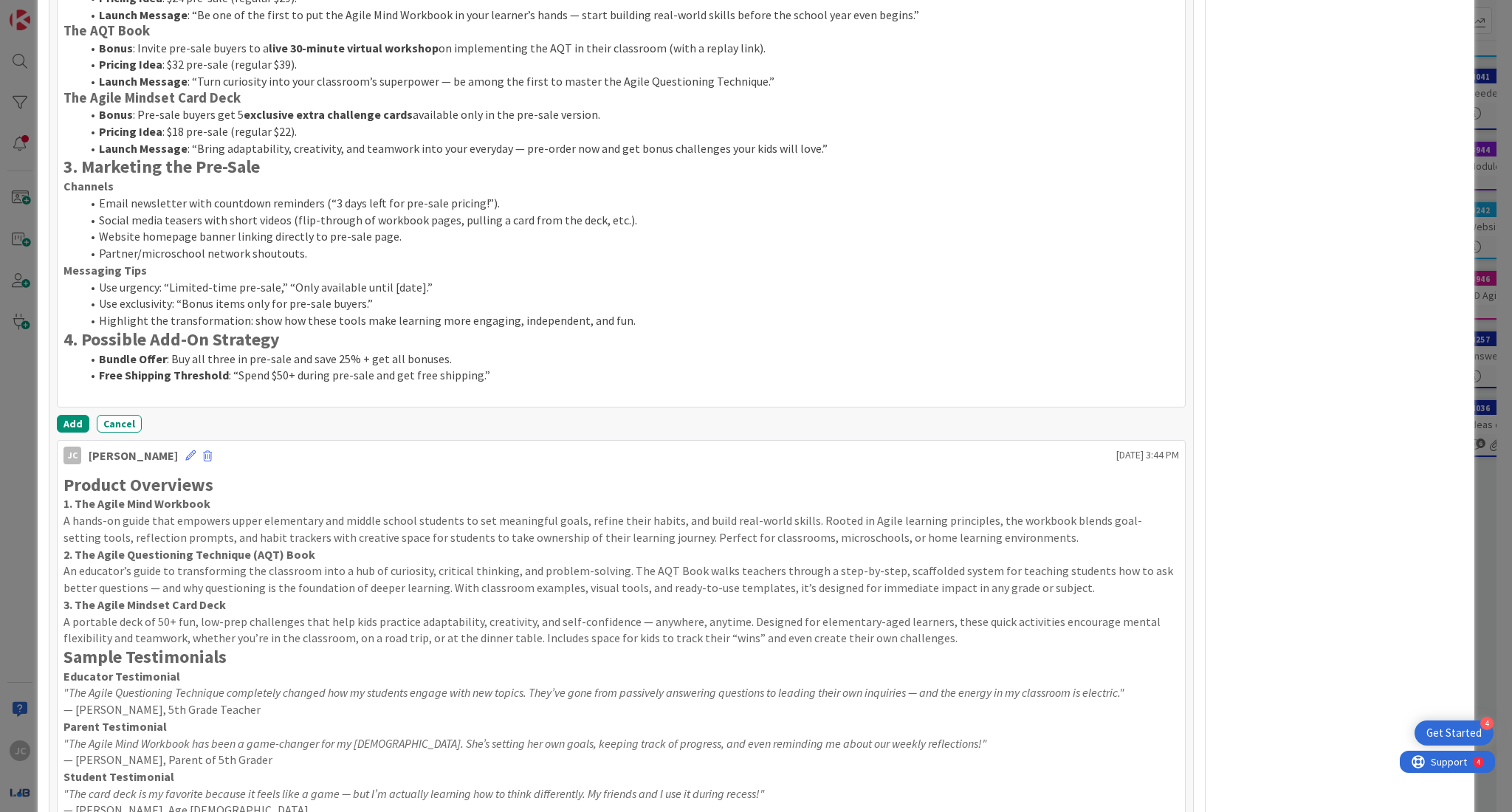
scroll to position [665, 0]
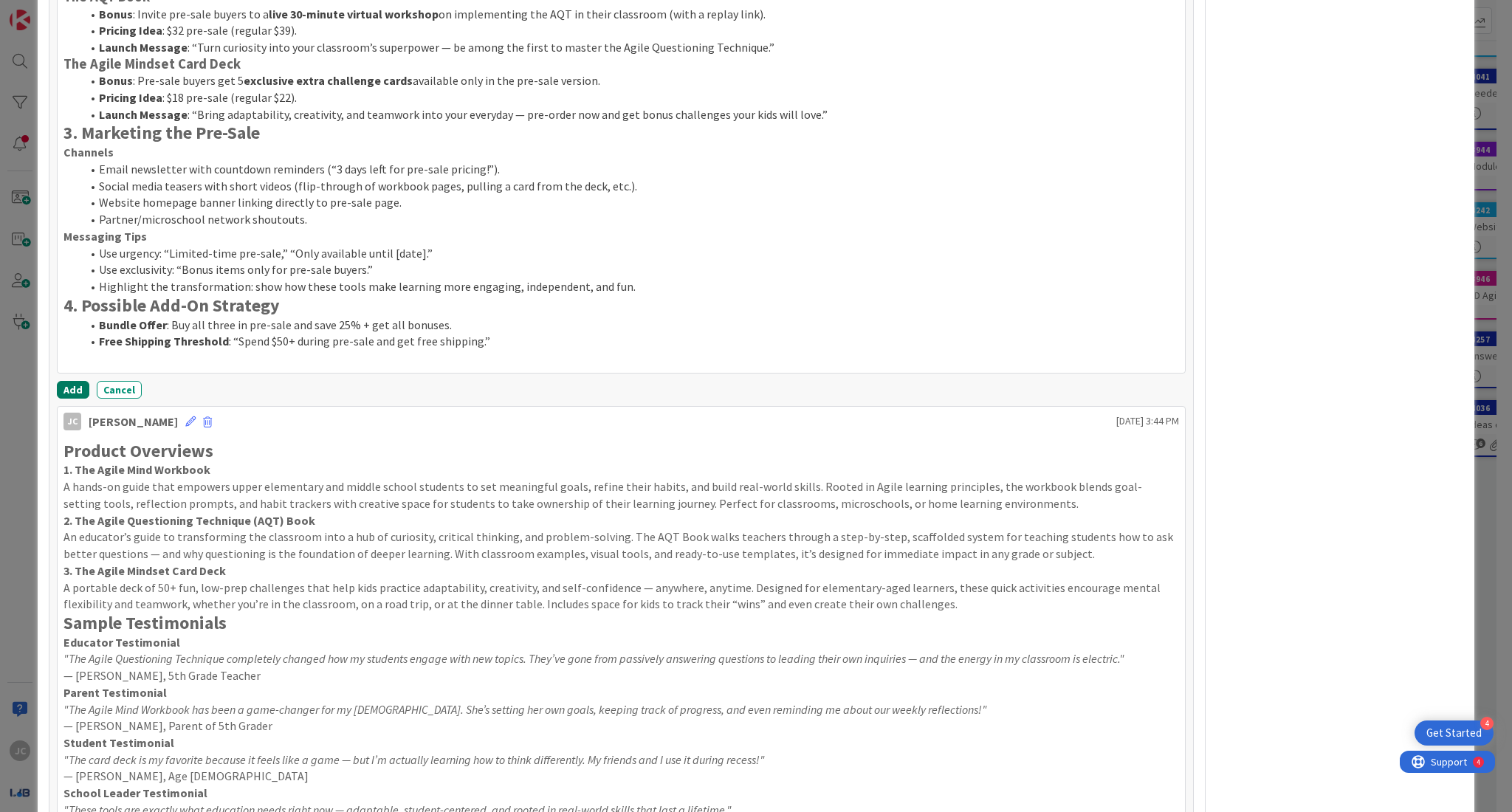
click at [68, 387] on button "Add" at bounding box center [73, 390] width 32 height 18
